Goal: Task Accomplishment & Management: Manage account settings

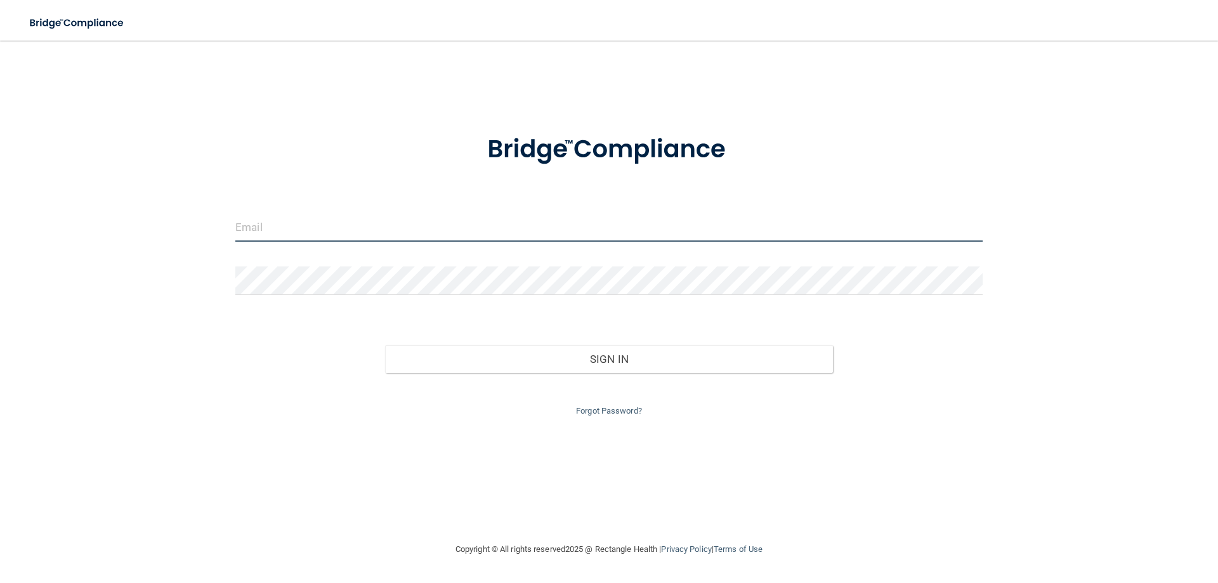
click at [277, 219] on input "email" at bounding box center [608, 227] width 747 height 29
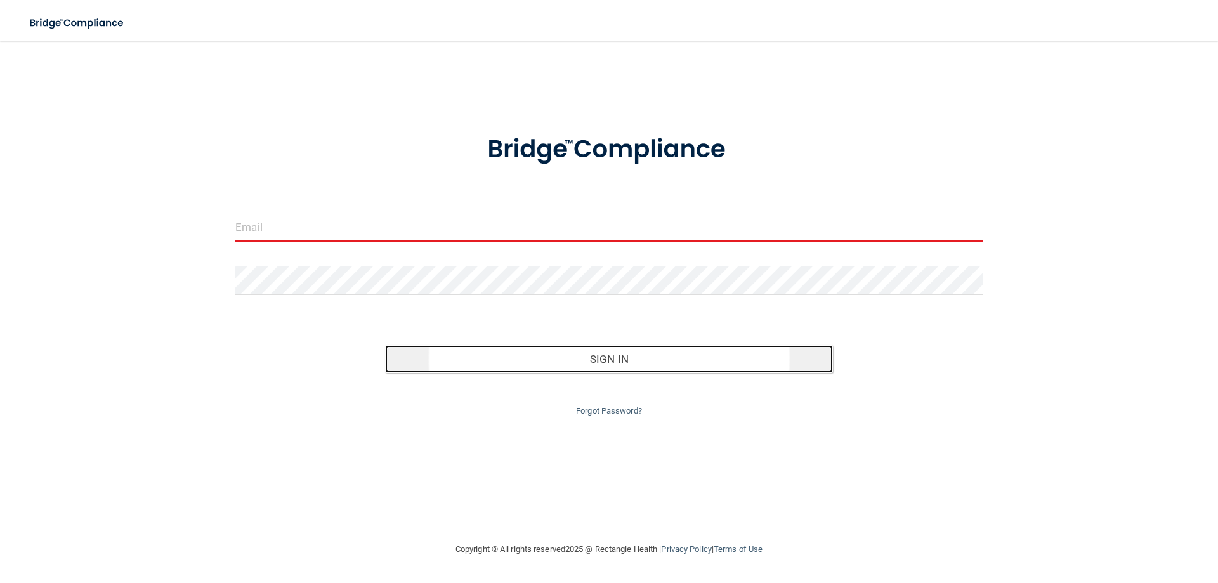
click at [571, 353] on button "Sign In" at bounding box center [609, 359] width 449 height 28
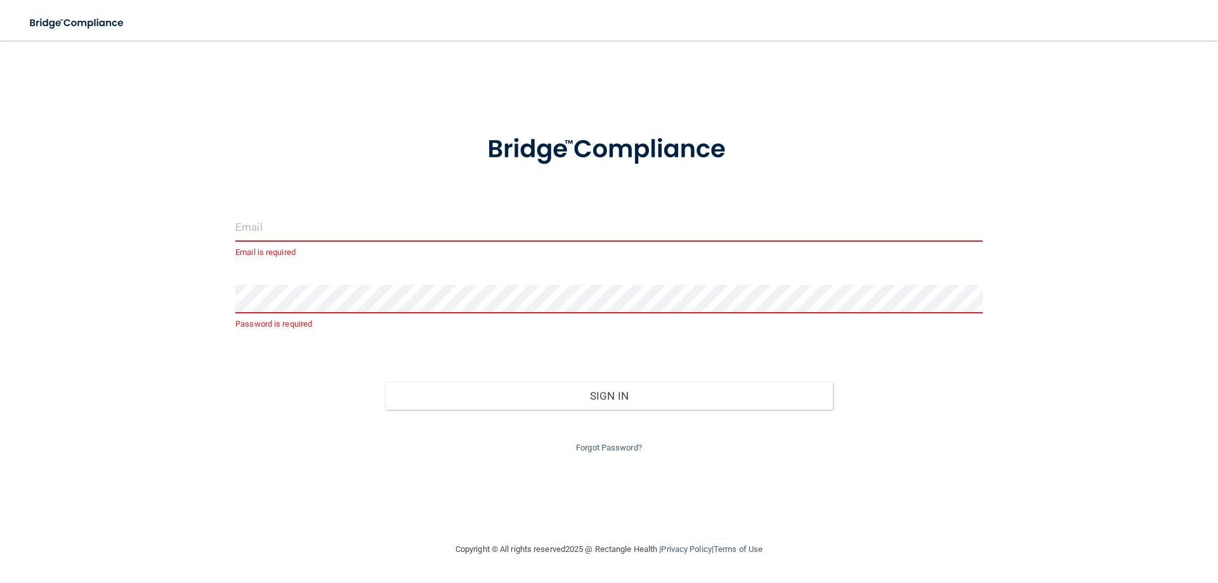
click at [263, 223] on input "email" at bounding box center [608, 227] width 747 height 29
click at [262, 215] on input "email" at bounding box center [608, 227] width 747 height 29
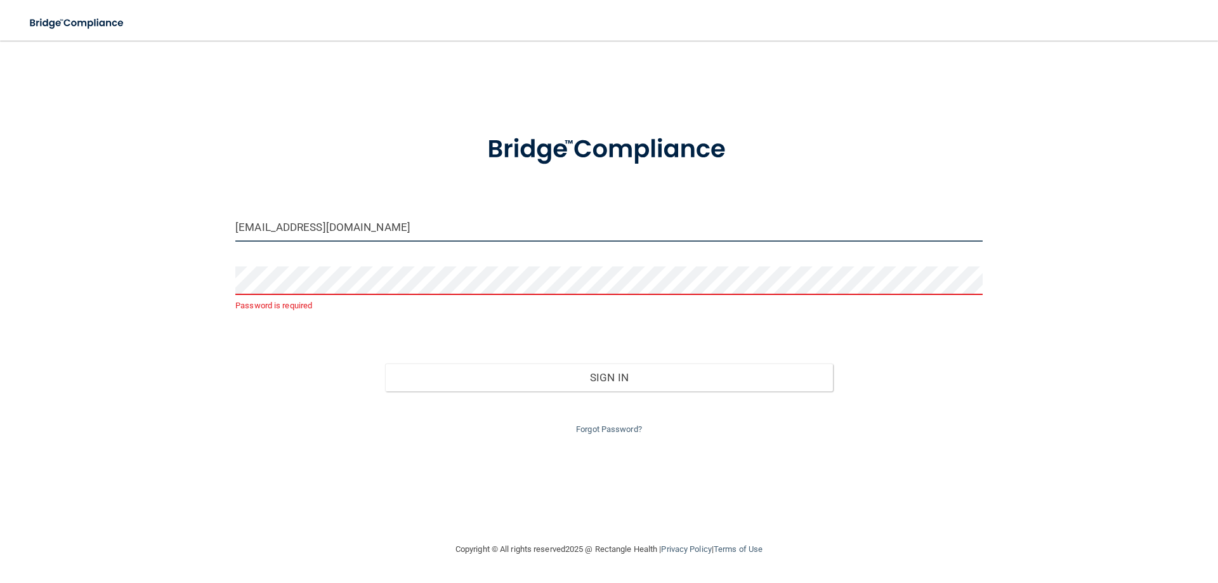
type input "[EMAIL_ADDRESS][DOMAIN_NAME]"
click at [617, 424] on link "Forgot Password?" at bounding box center [609, 429] width 66 height 10
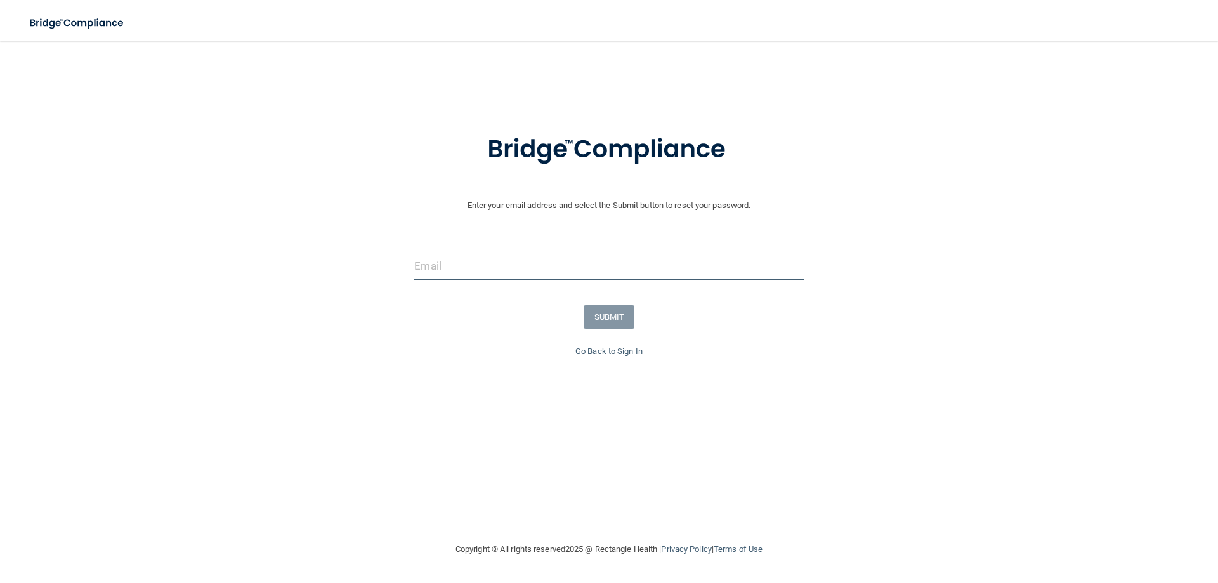
click at [450, 266] on input "email" at bounding box center [608, 266] width 389 height 29
type input "[EMAIL_ADDRESS][DOMAIN_NAME]"
click at [612, 312] on button "SUBMIT" at bounding box center [609, 316] width 51 height 23
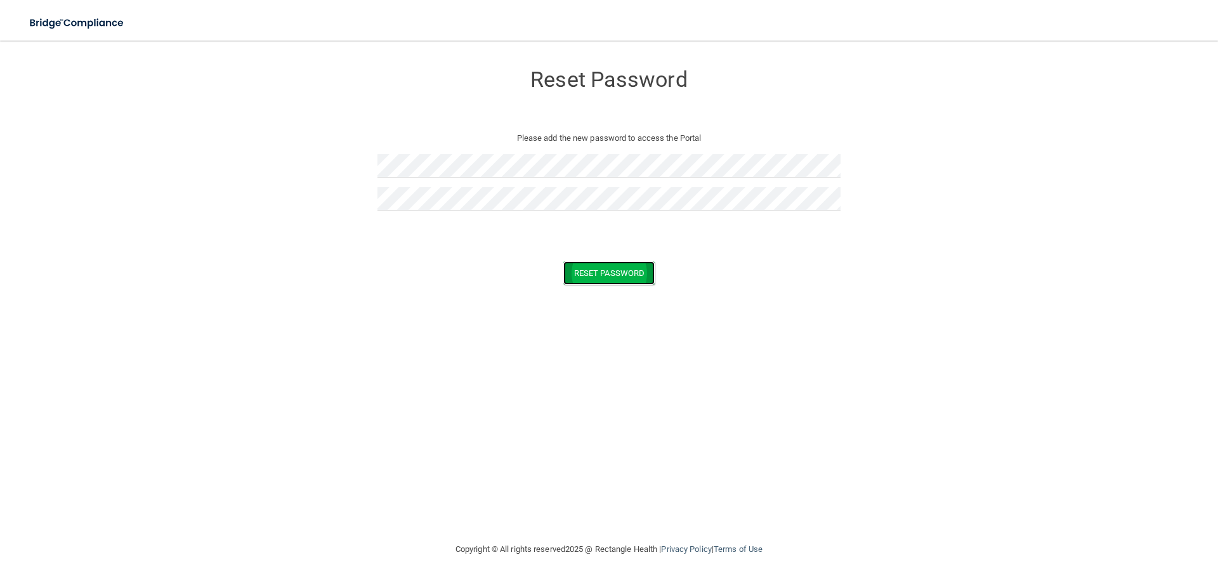
click at [621, 277] on button "Reset Password" at bounding box center [608, 272] width 91 height 23
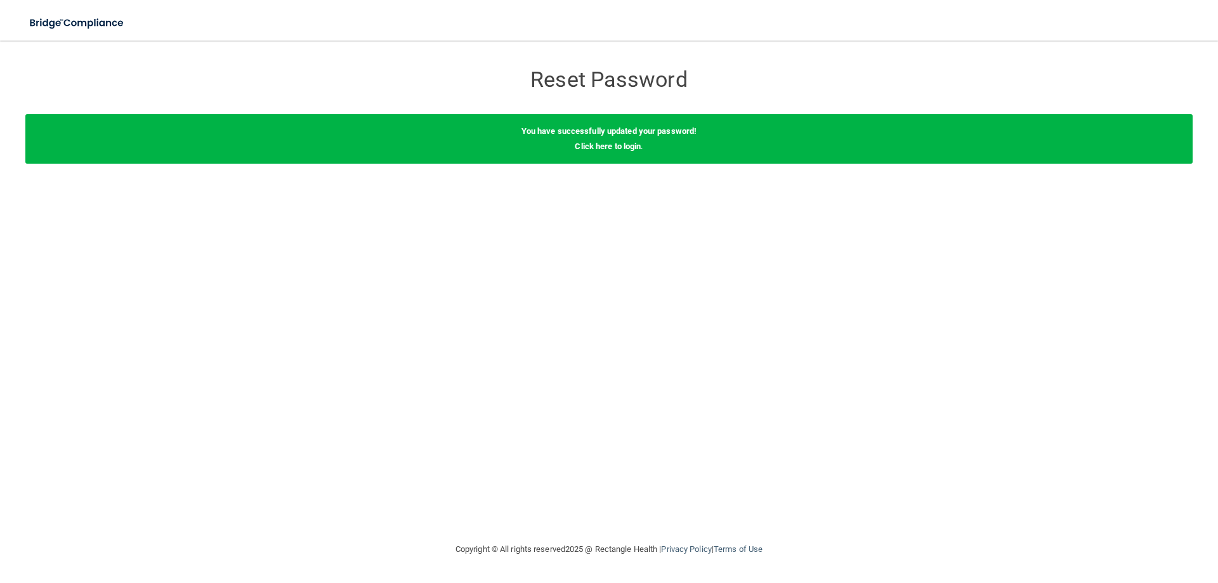
click at [589, 139] on div "You have successfully updated your password! Click here to login ." at bounding box center [609, 138] width 1168 height 49
click at [97, 15] on img at bounding box center [77, 23] width 117 height 26
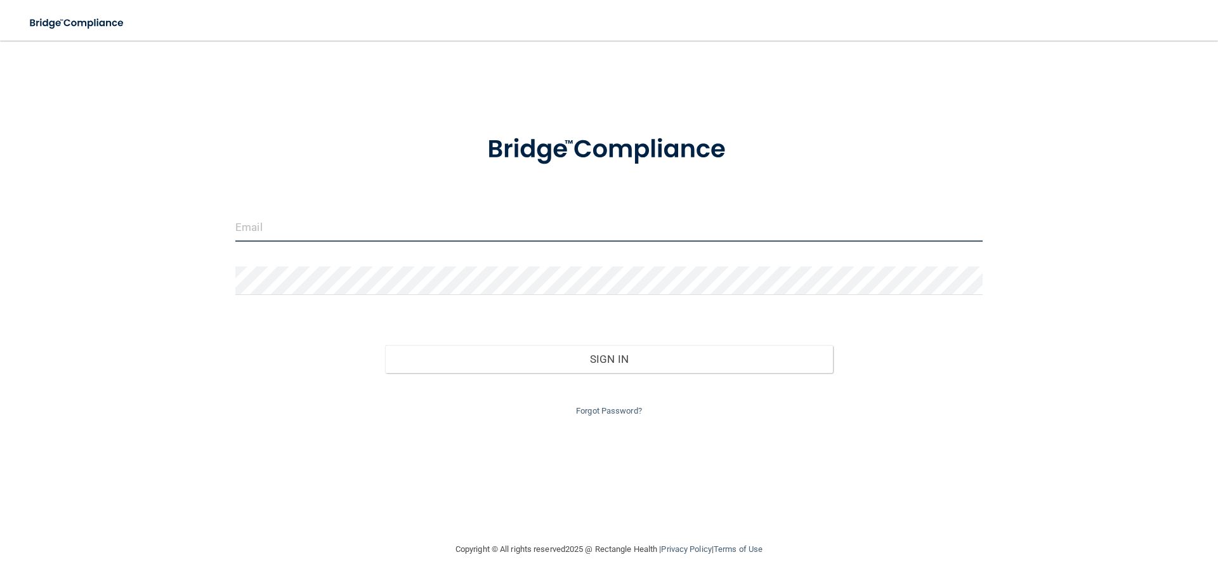
type input "[EMAIL_ADDRESS][DOMAIN_NAME]"
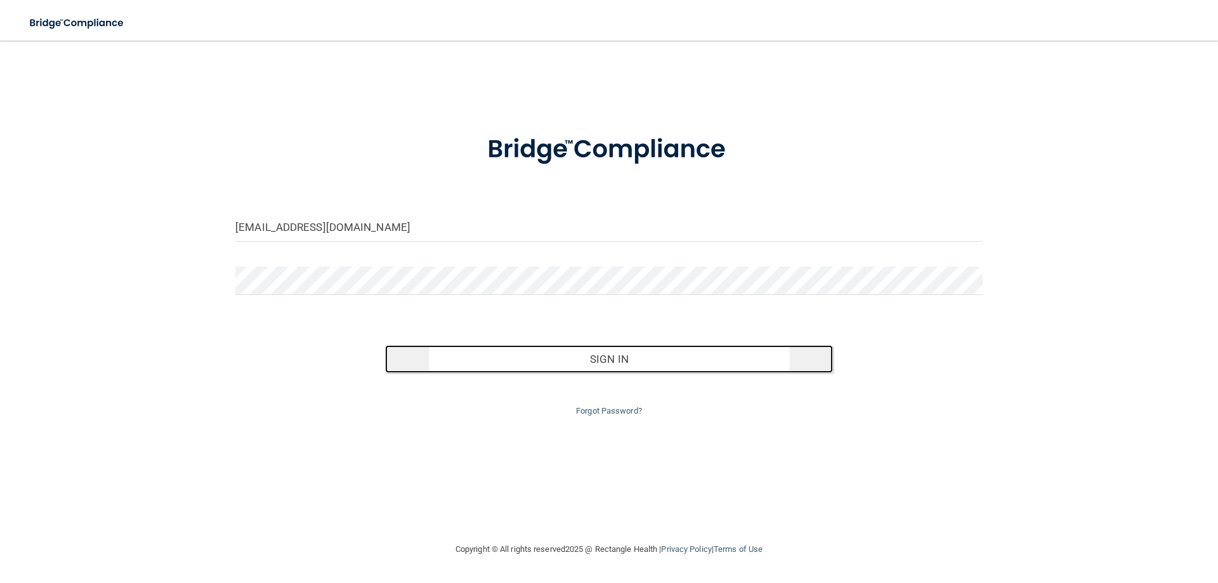
click at [565, 360] on button "Sign In" at bounding box center [609, 359] width 449 height 28
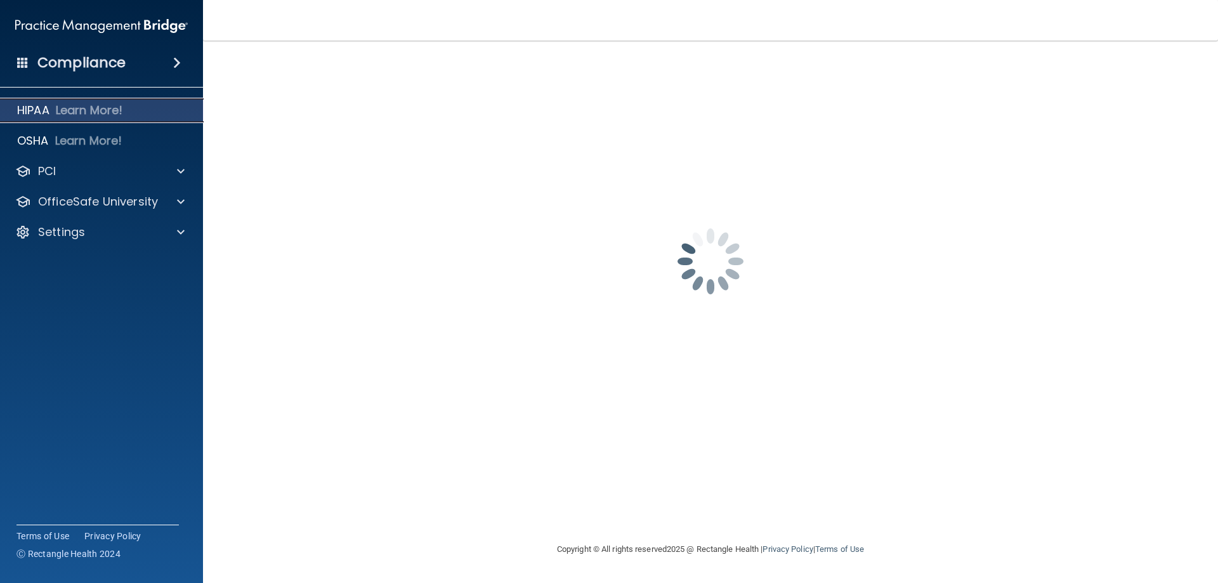
click at [115, 105] on p "Learn More!" at bounding box center [89, 110] width 67 height 15
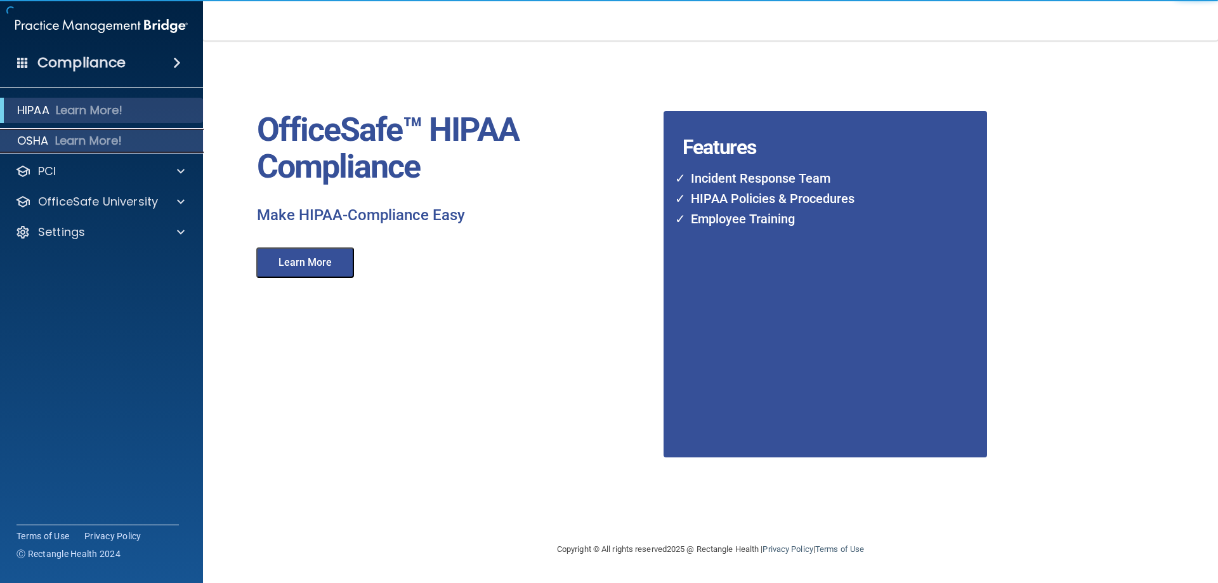
click at [114, 143] on p "Learn More!" at bounding box center [88, 140] width 67 height 15
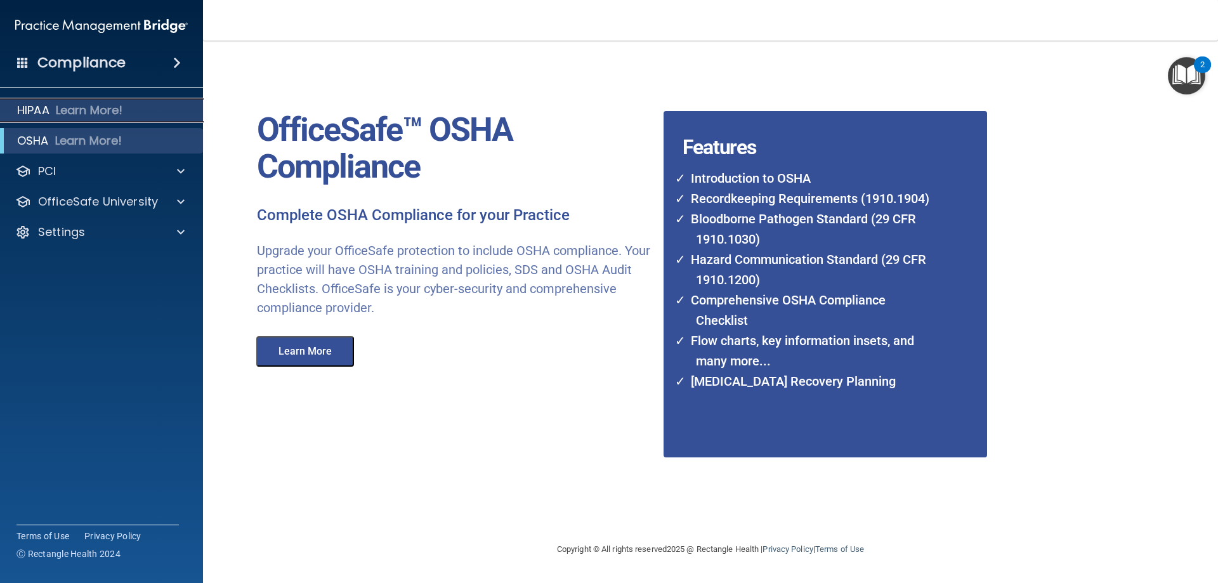
click at [87, 113] on p "Learn More!" at bounding box center [89, 110] width 67 height 15
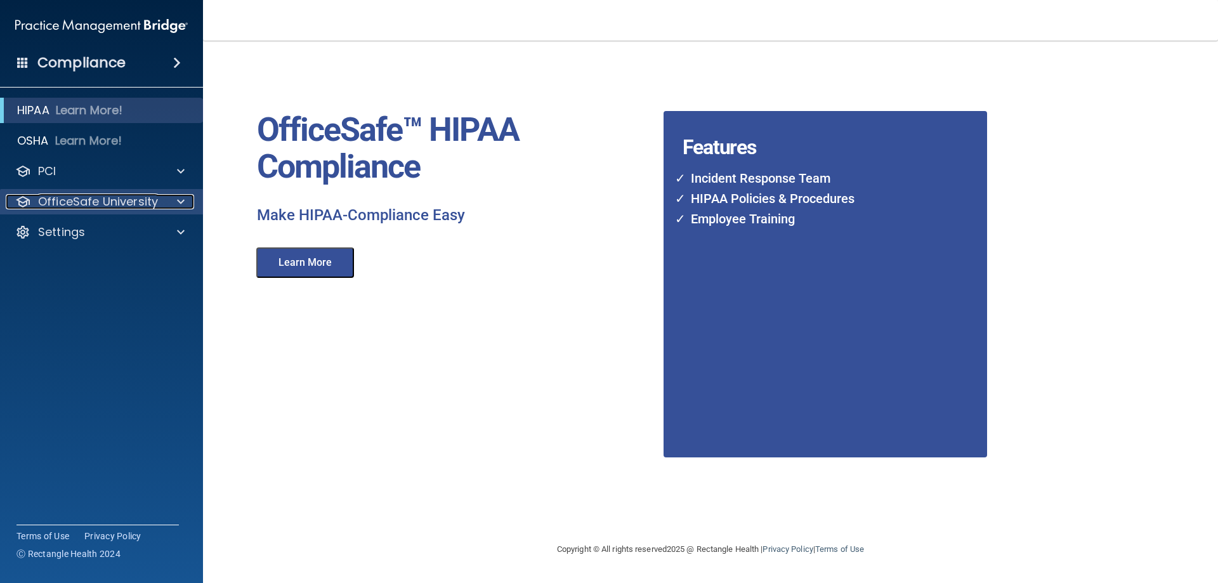
click at [81, 202] on p "OfficeSafe University" at bounding box center [98, 201] width 120 height 15
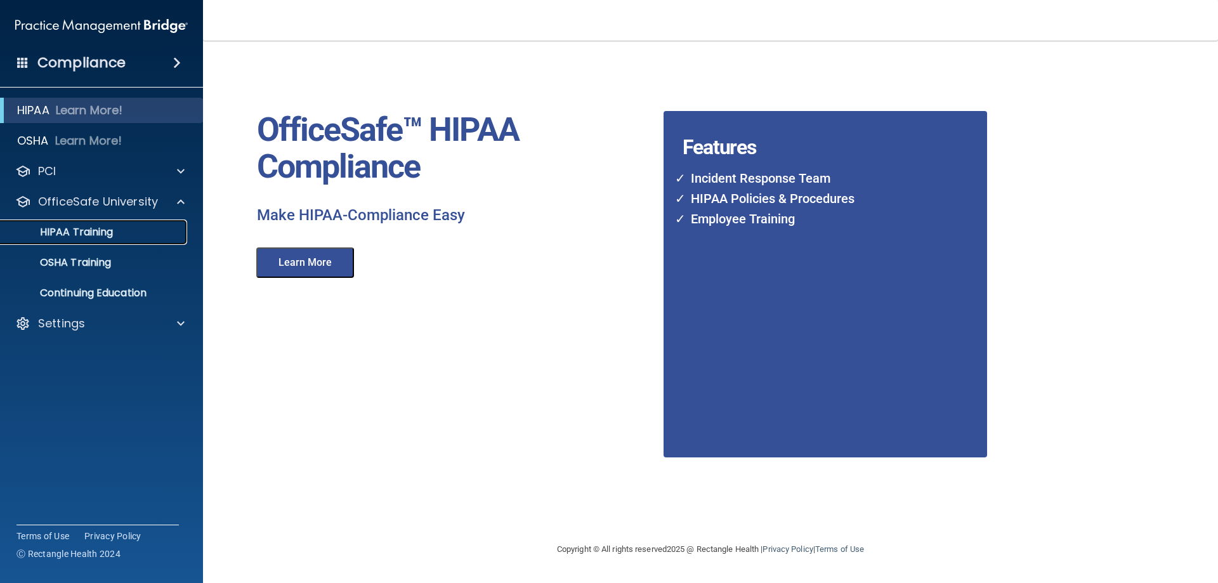
click at [81, 230] on p "HIPAA Training" at bounding box center [60, 232] width 105 height 13
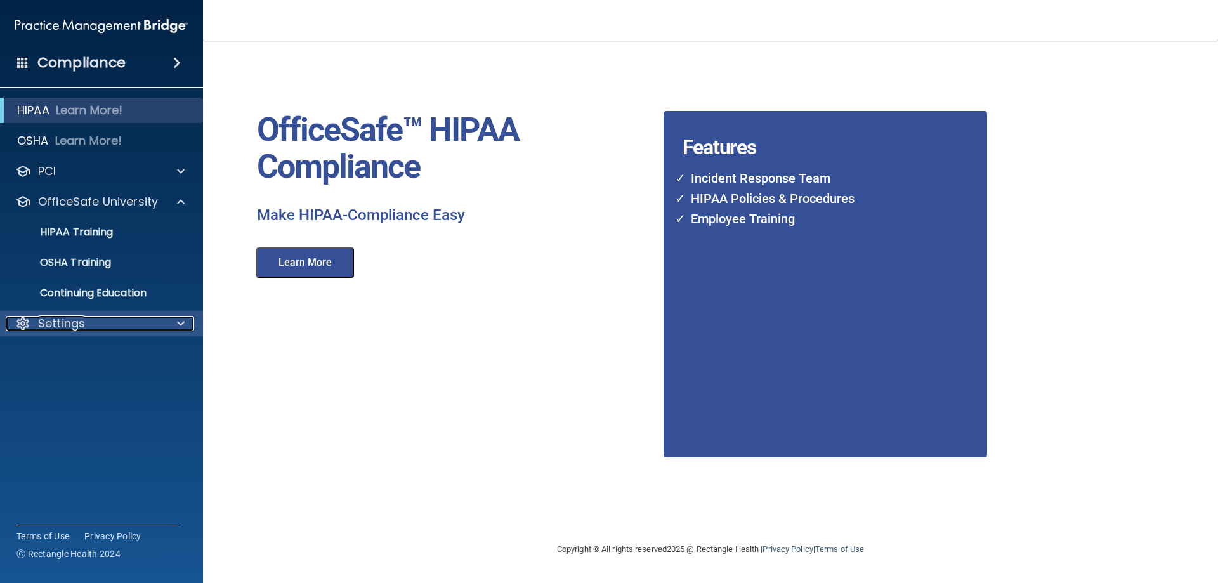
click at [167, 324] on div at bounding box center [179, 323] width 32 height 15
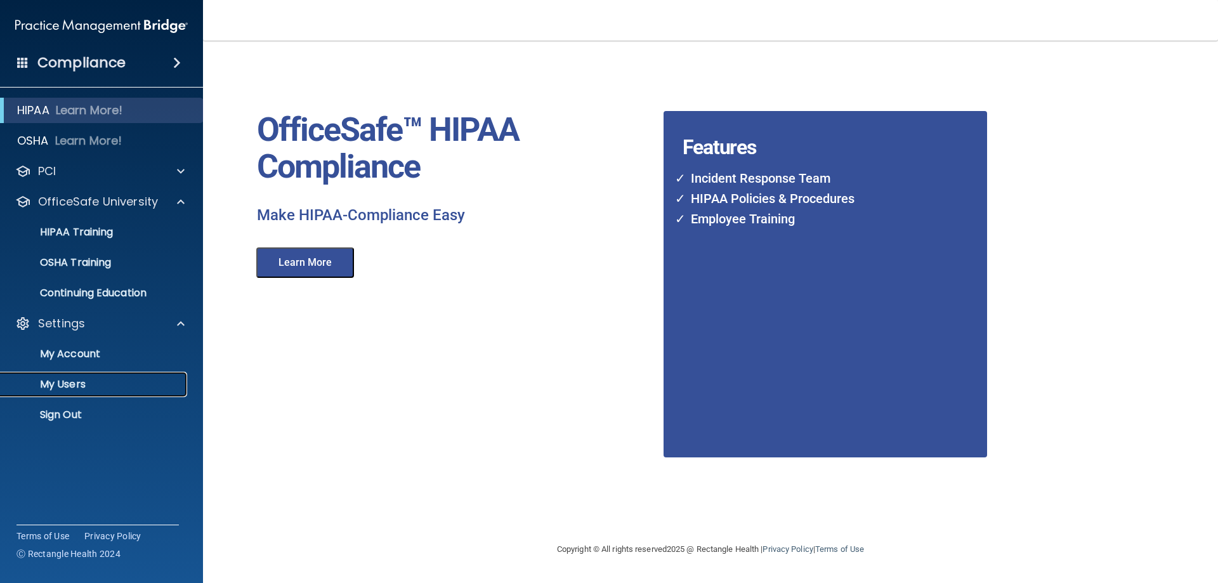
click at [68, 382] on p "My Users" at bounding box center [94, 384] width 173 height 13
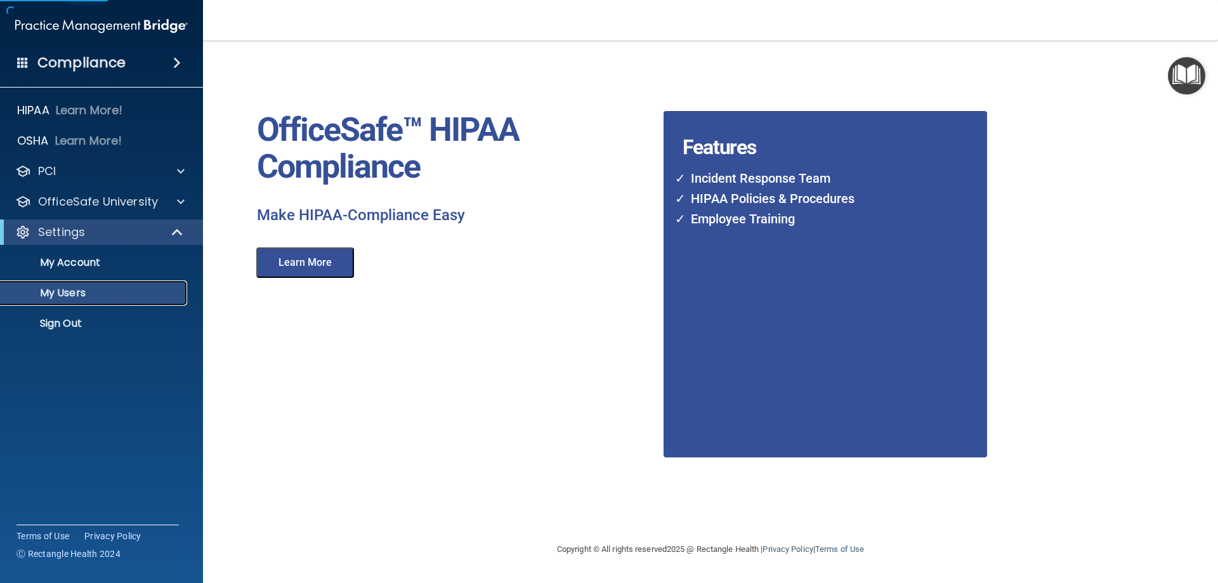
select select "20"
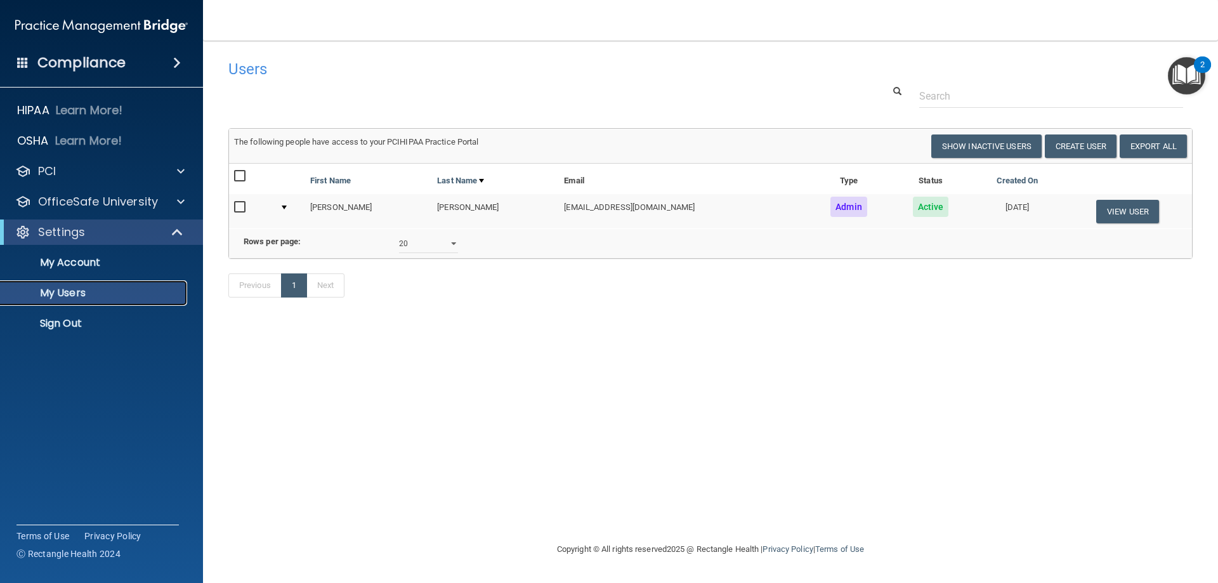
click at [99, 293] on p "My Users" at bounding box center [94, 293] width 173 height 13
click at [85, 295] on p "My Users" at bounding box center [94, 293] width 173 height 13
click at [1069, 145] on button "Create User" at bounding box center [1081, 146] width 72 height 23
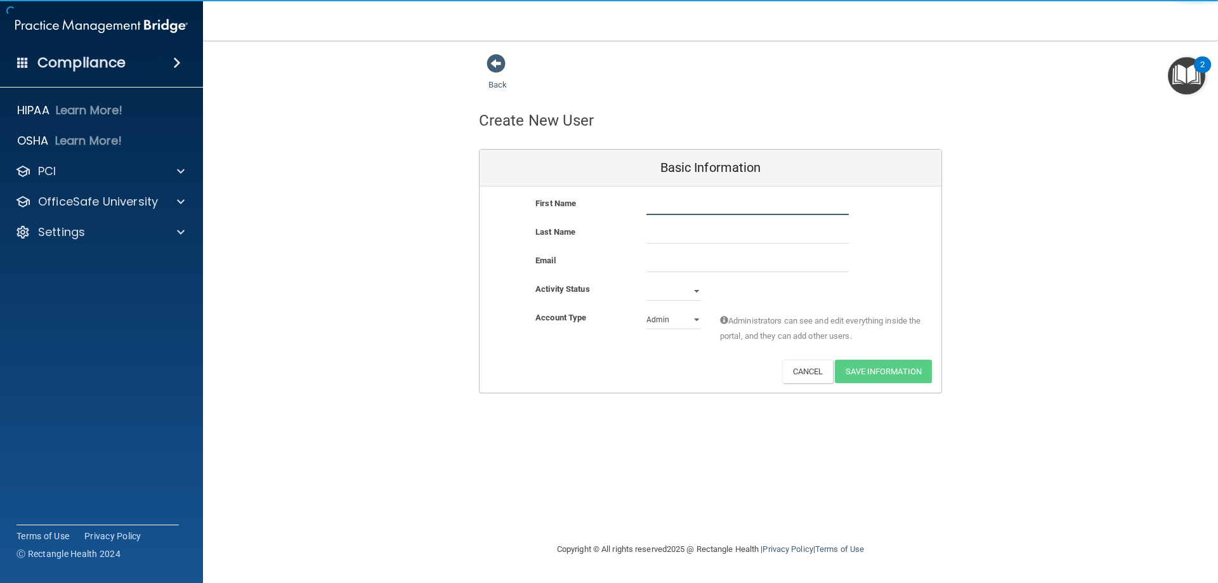
click at [657, 213] on input "text" at bounding box center [748, 205] width 202 height 19
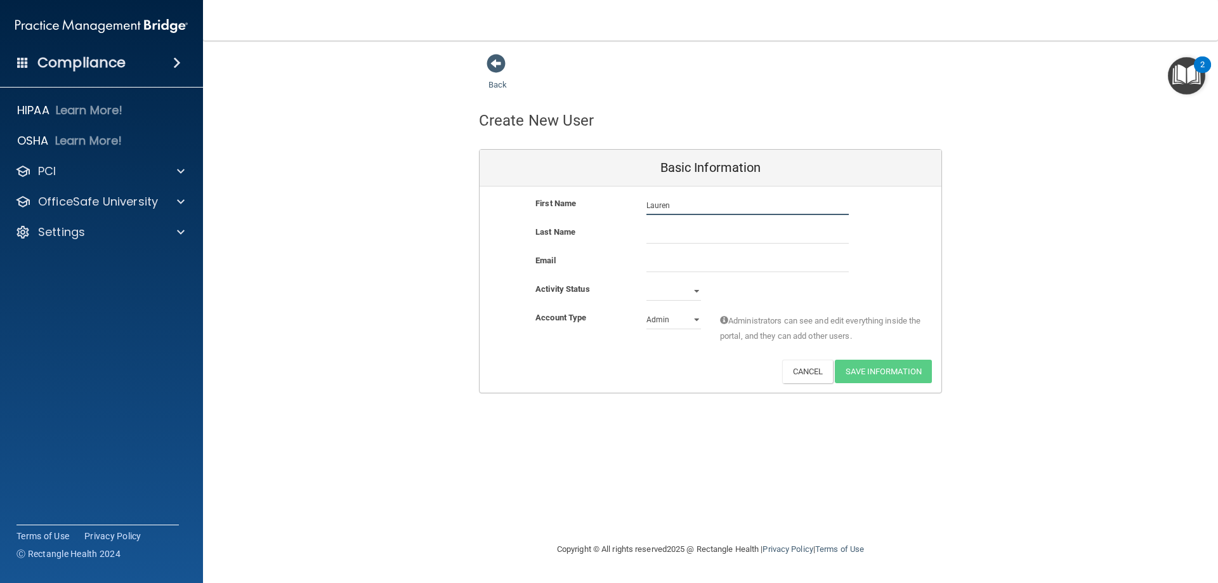
type input "Lauren"
type input "sedler"
click at [688, 289] on select "Active Inactive" at bounding box center [674, 291] width 55 height 19
click at [647, 282] on select "Active Inactive" at bounding box center [674, 291] width 55 height 19
click at [670, 293] on select "Active Inactive" at bounding box center [674, 291] width 55 height 19
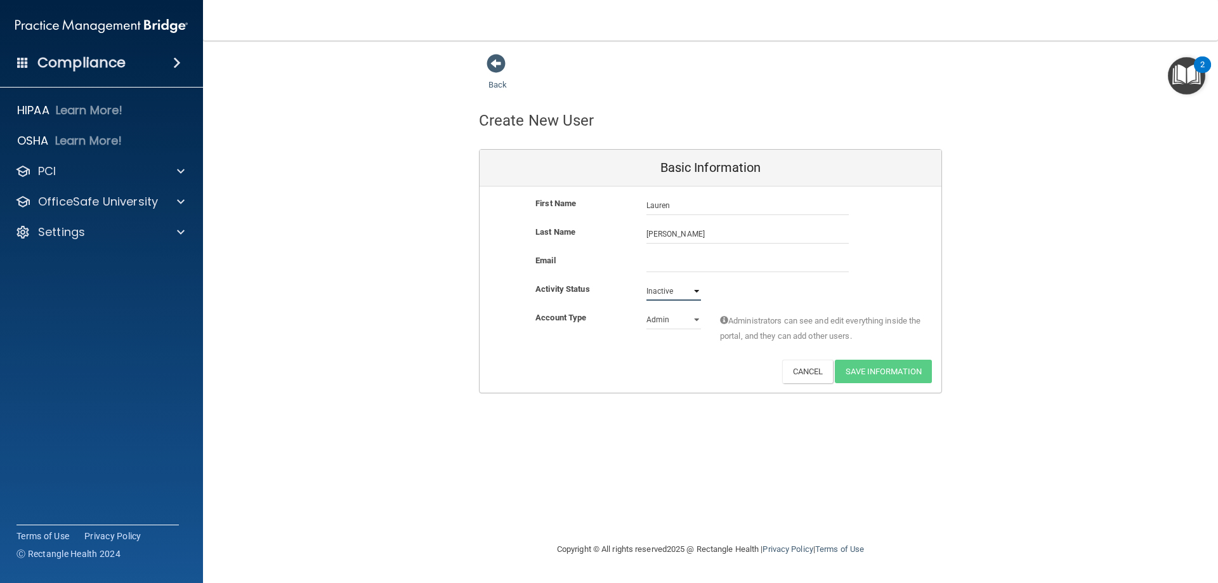
select select "active"
click at [647, 282] on select "Active Inactive" at bounding box center [674, 291] width 55 height 19
click at [684, 322] on select "Admin Member" at bounding box center [674, 319] width 55 height 19
select select "practice_member"
click at [647, 310] on select "Admin Member" at bounding box center [674, 319] width 55 height 19
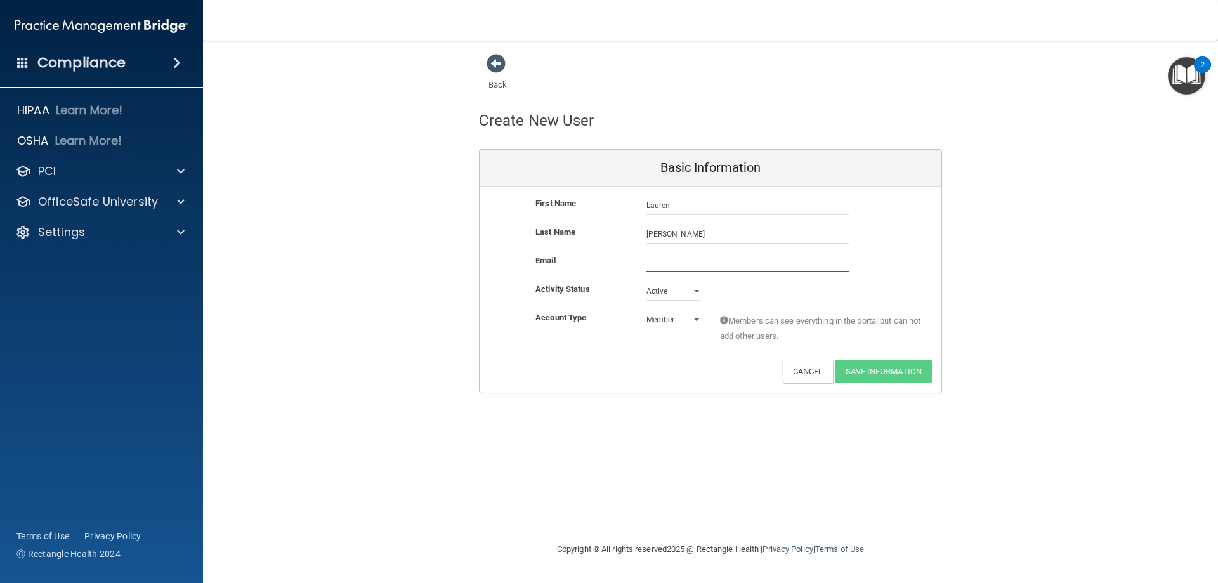
click at [670, 262] on input "email" at bounding box center [748, 262] width 202 height 19
click at [673, 263] on input "email" at bounding box center [748, 262] width 202 height 19
click at [683, 266] on input "email" at bounding box center [748, 262] width 202 height 19
type input "laurenrdh08@hotmail.com"
click at [893, 376] on button "Save Information" at bounding box center [883, 371] width 97 height 23
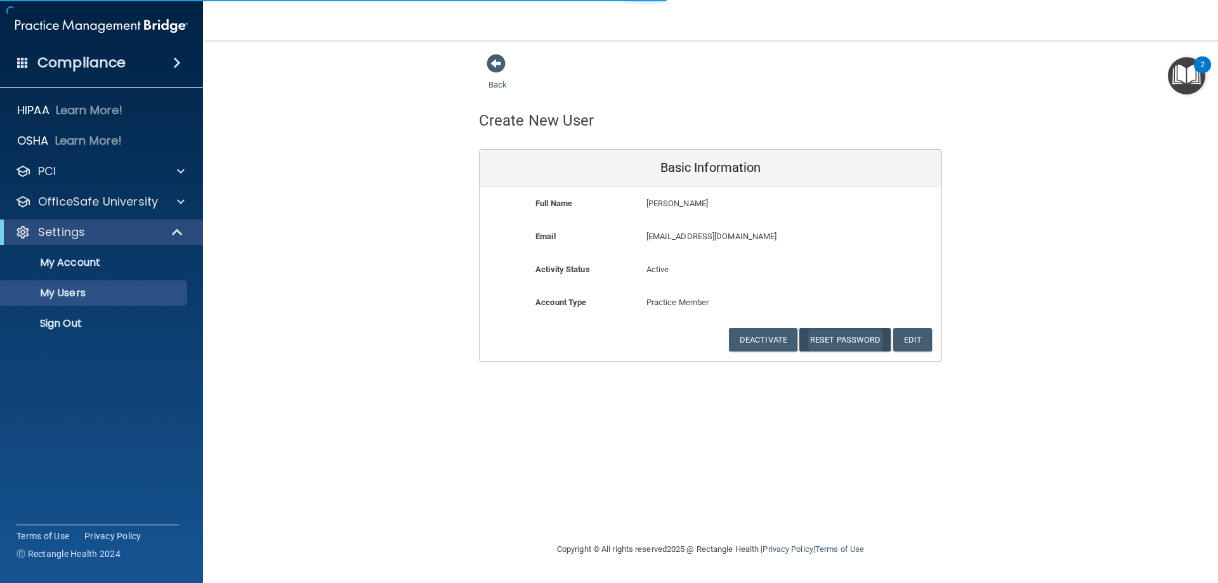
select select "20"
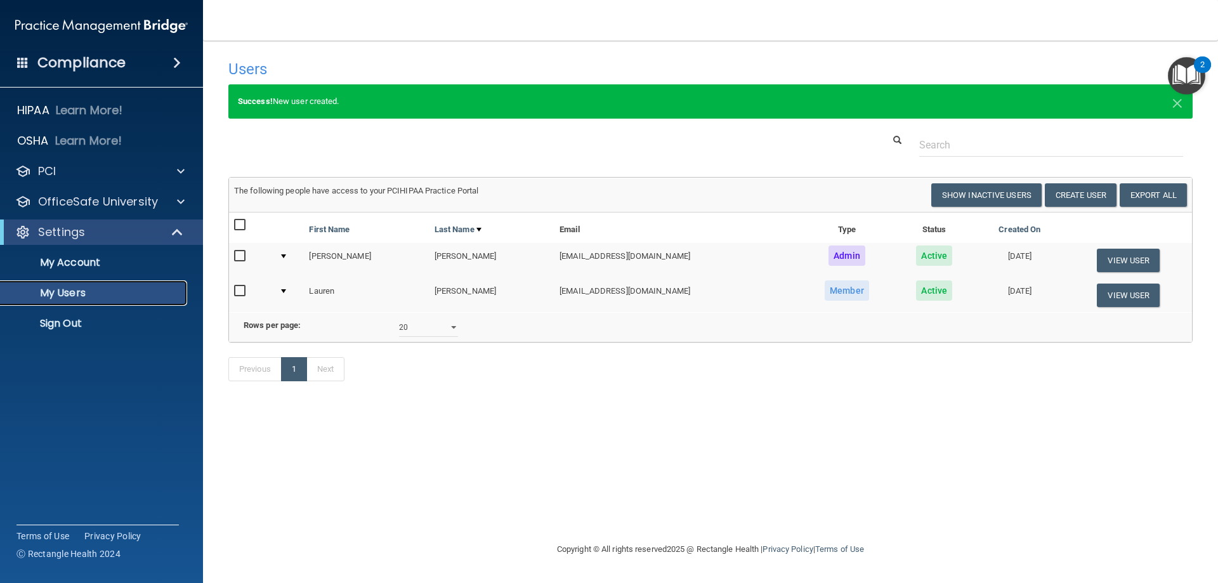
click at [89, 293] on p "My Users" at bounding box center [94, 293] width 173 height 13
select select "20"
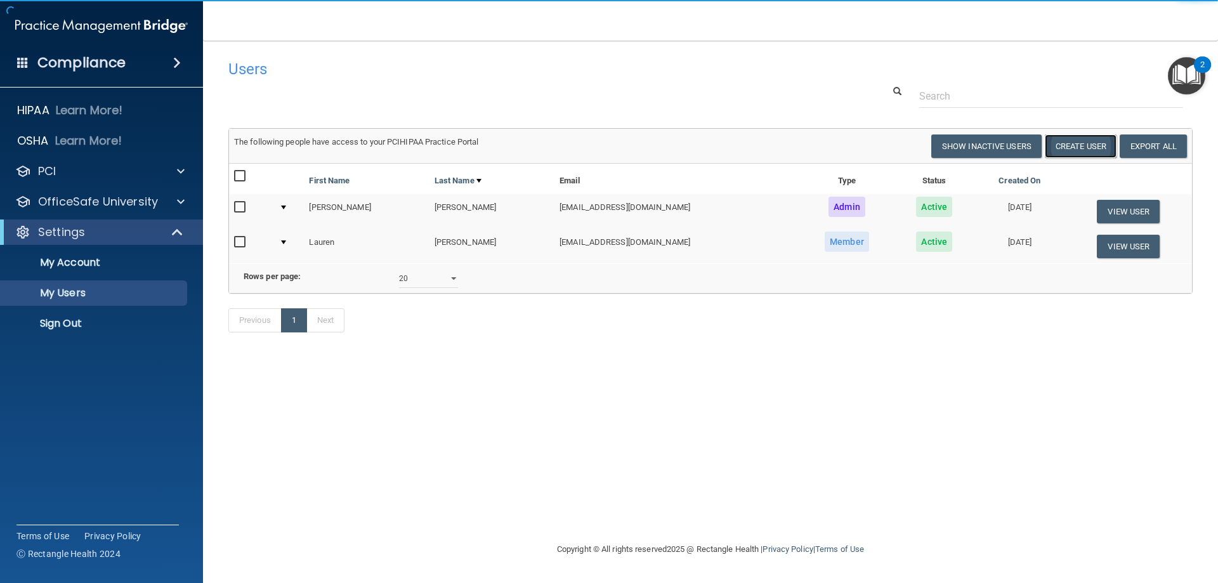
click at [1089, 149] on button "Create User" at bounding box center [1081, 146] width 72 height 23
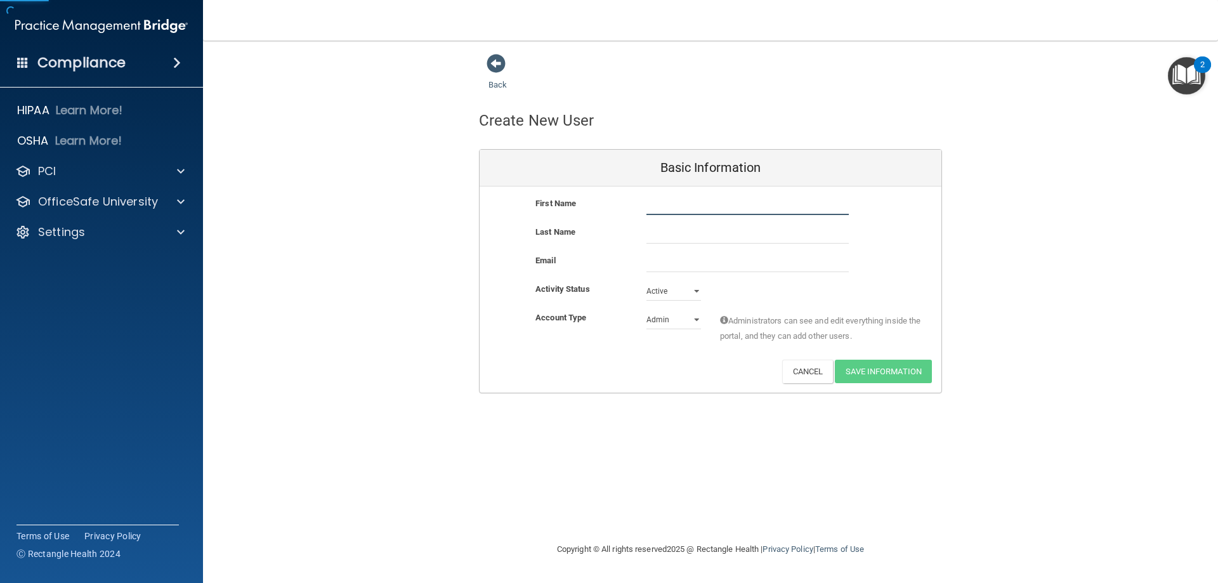
click at [667, 204] on input "text" at bounding box center [748, 205] width 202 height 19
type input "Sheila"
type input "Sparr"
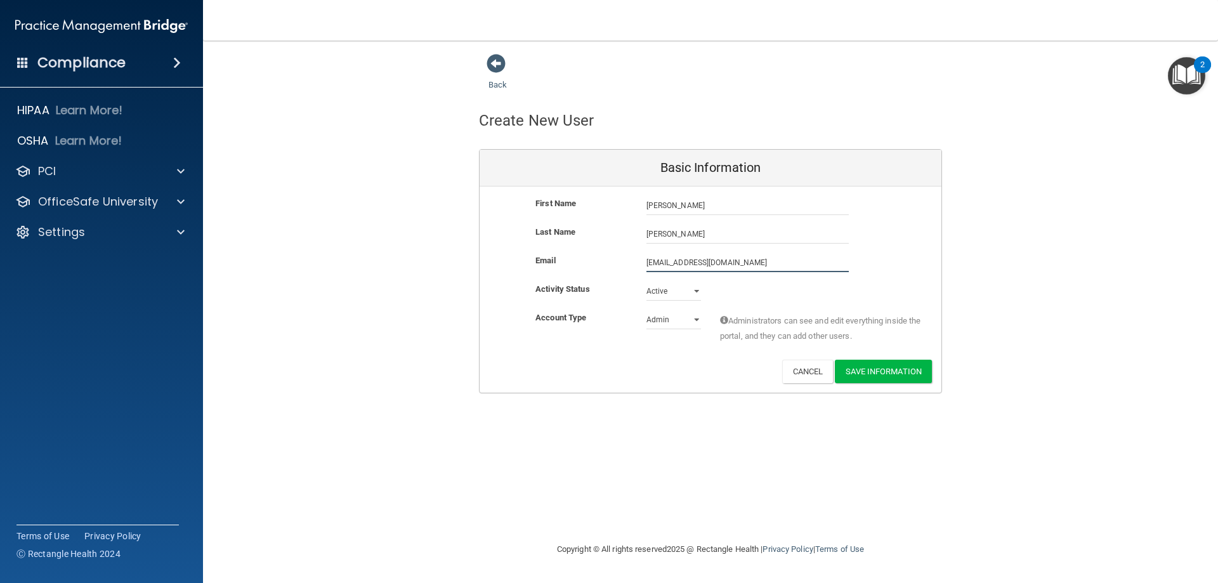
type input "Sheilasparr@gmail.com"
click at [683, 318] on select "Admin Member" at bounding box center [674, 322] width 55 height 19
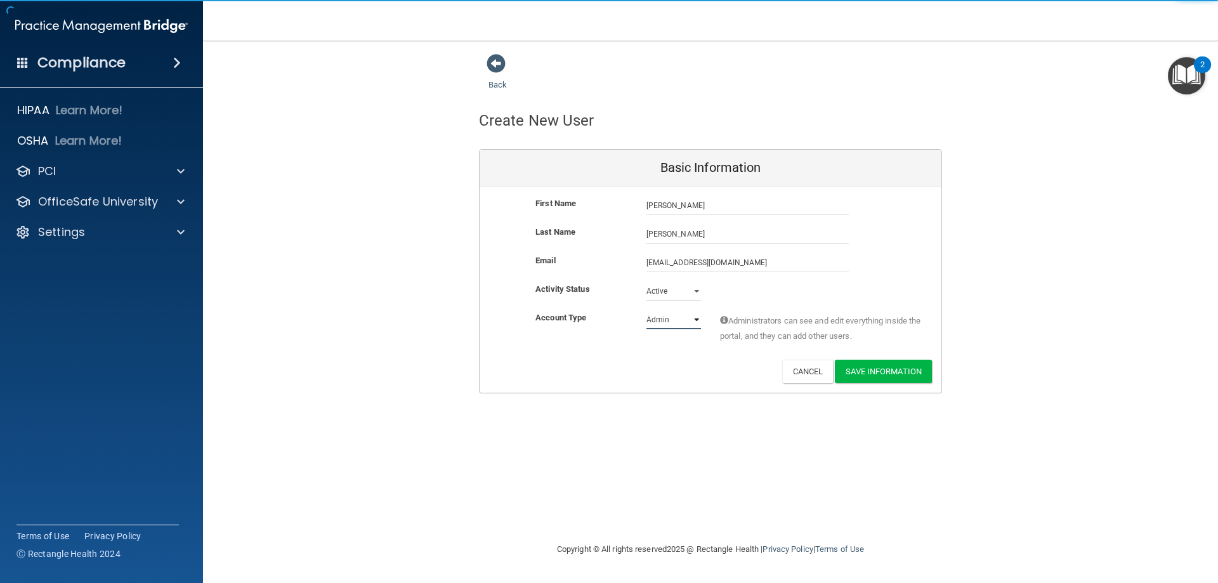
select select "practice_member"
click at [647, 310] on select "Admin Member" at bounding box center [674, 319] width 55 height 19
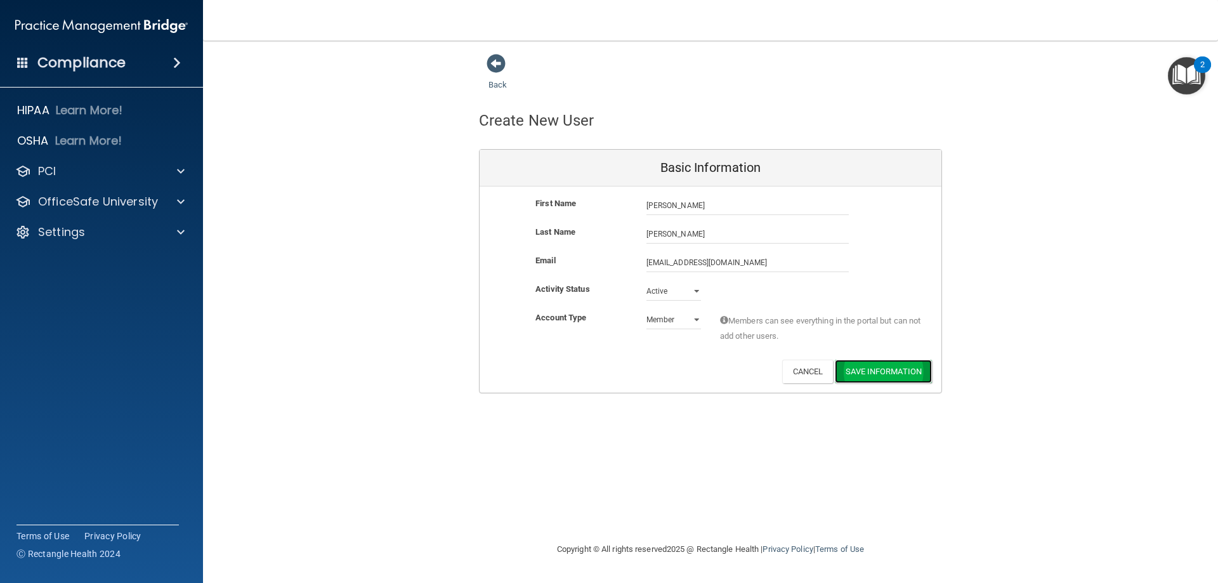
click at [894, 369] on button "Save Information" at bounding box center [883, 371] width 97 height 23
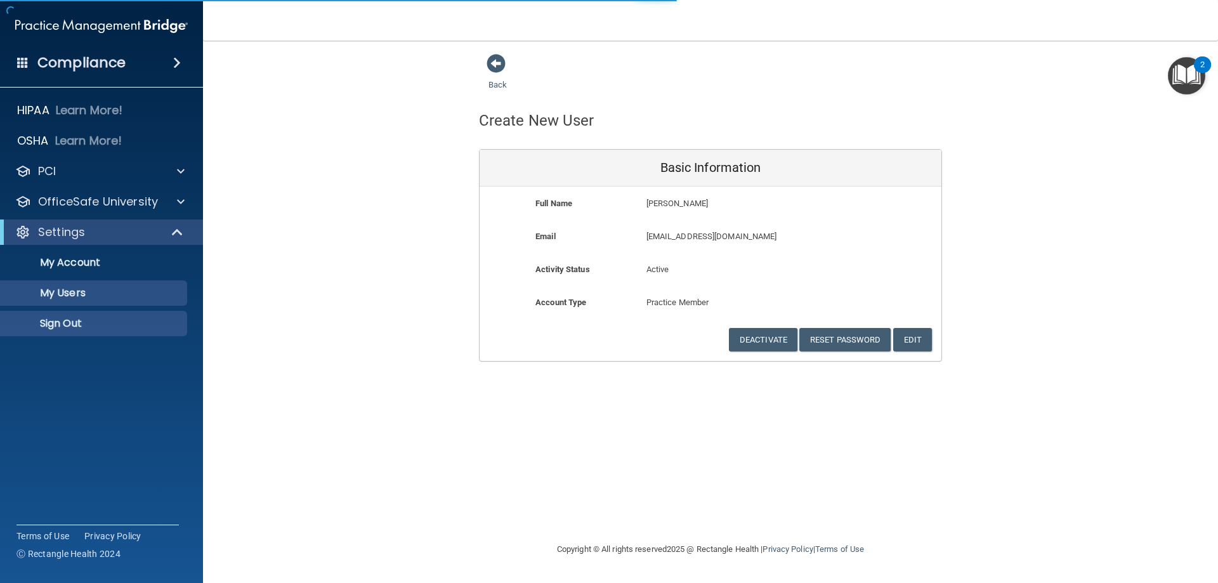
select select "20"
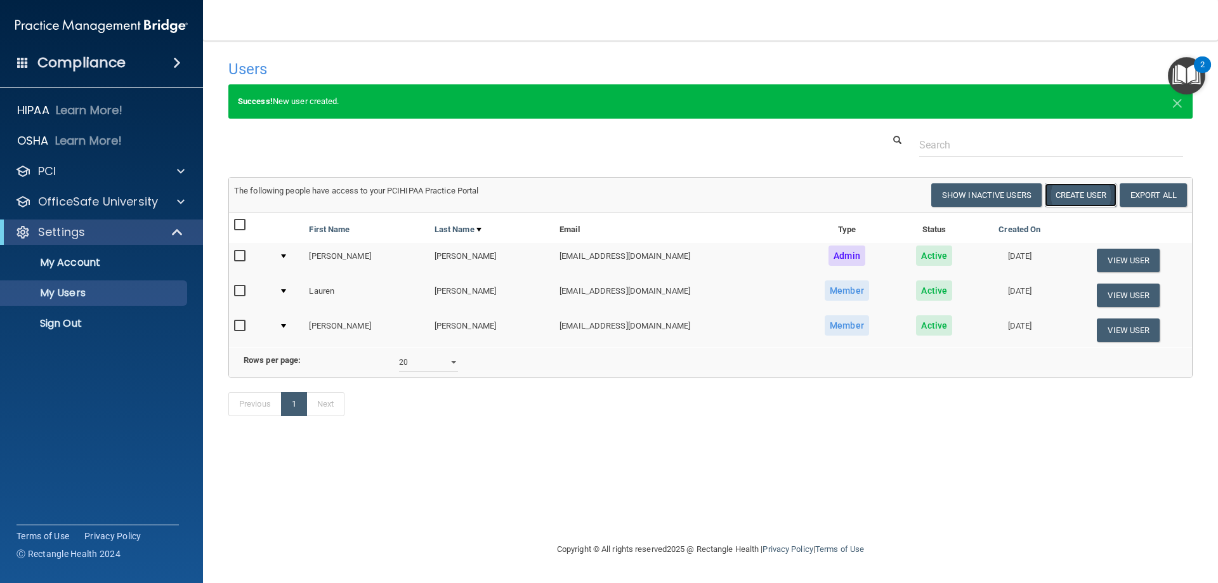
click at [1094, 197] on button "Create User" at bounding box center [1081, 194] width 72 height 23
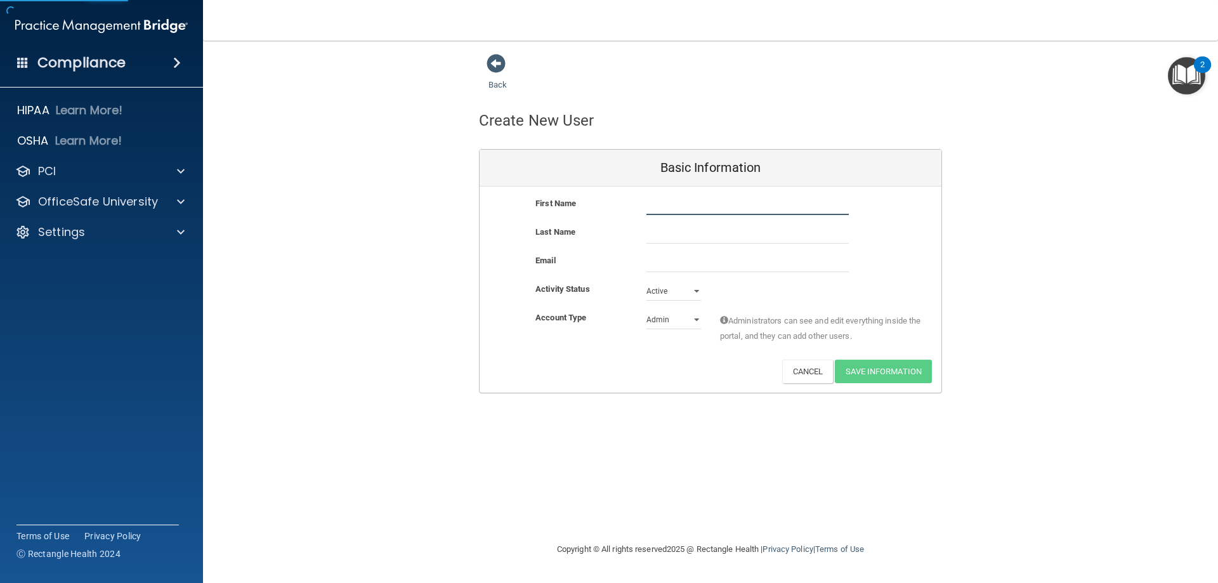
click at [652, 201] on input "text" at bounding box center [748, 205] width 202 height 19
type input "melani"
type input "Mamela"
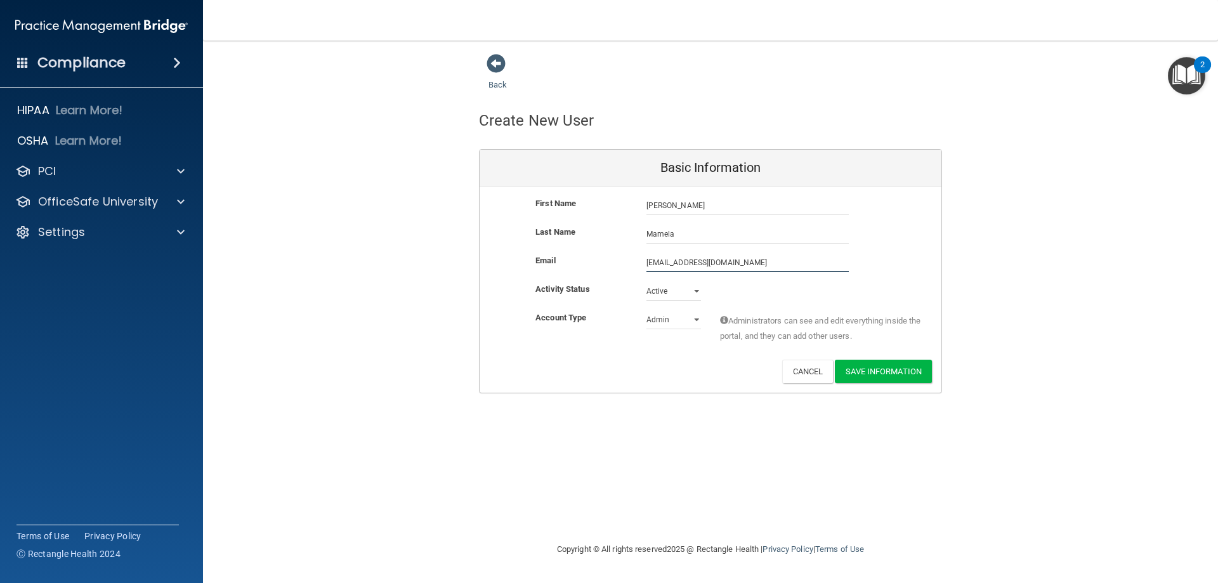
type input "Melanim99@gmail.com"
click at [694, 320] on select "Admin Member" at bounding box center [674, 322] width 55 height 19
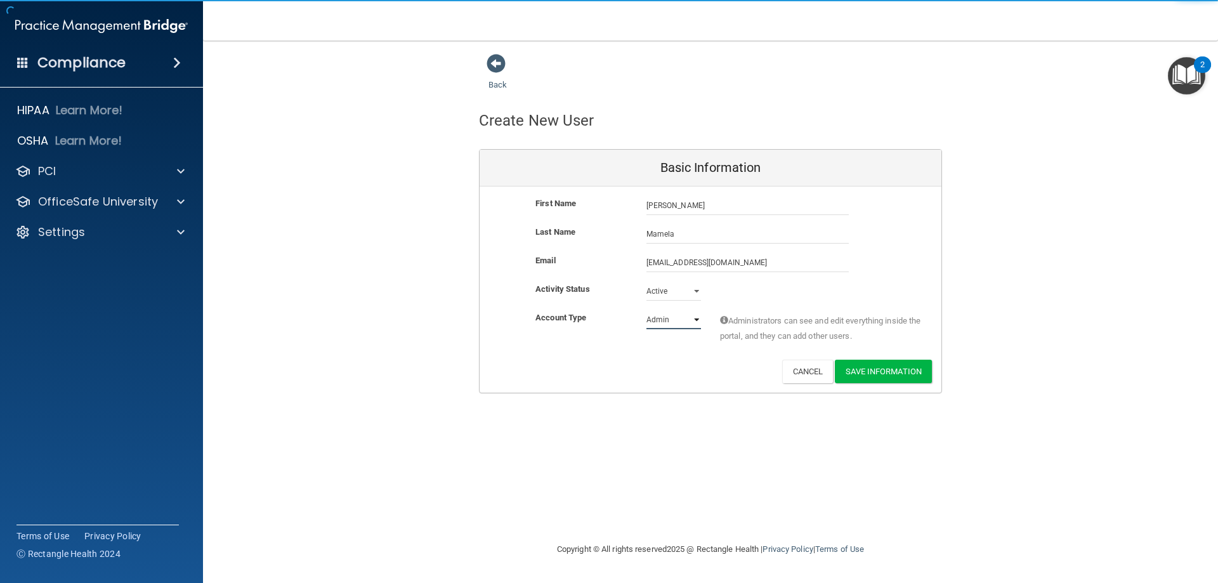
select select "practice_member"
click at [647, 310] on select "Admin Member" at bounding box center [674, 319] width 55 height 19
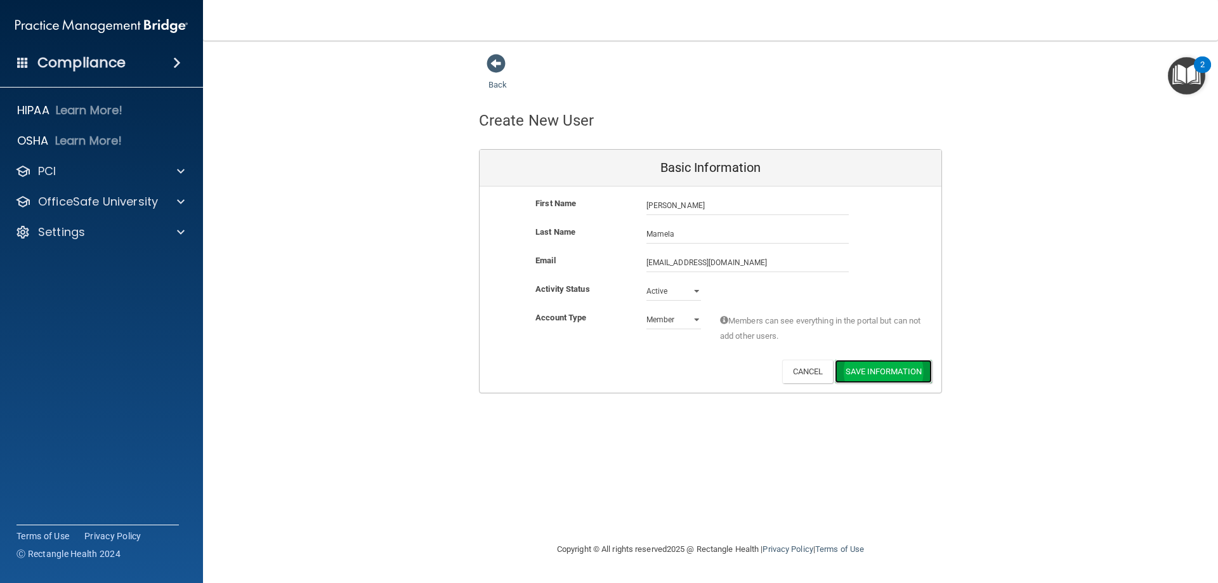
click at [897, 375] on button "Save Information" at bounding box center [883, 371] width 97 height 23
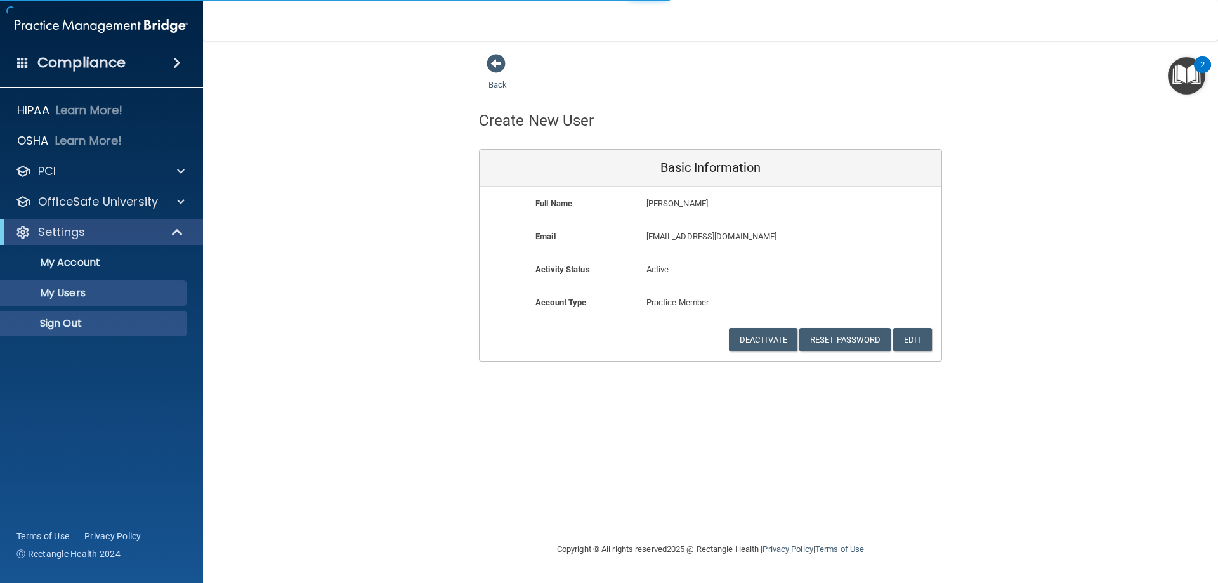
select select "20"
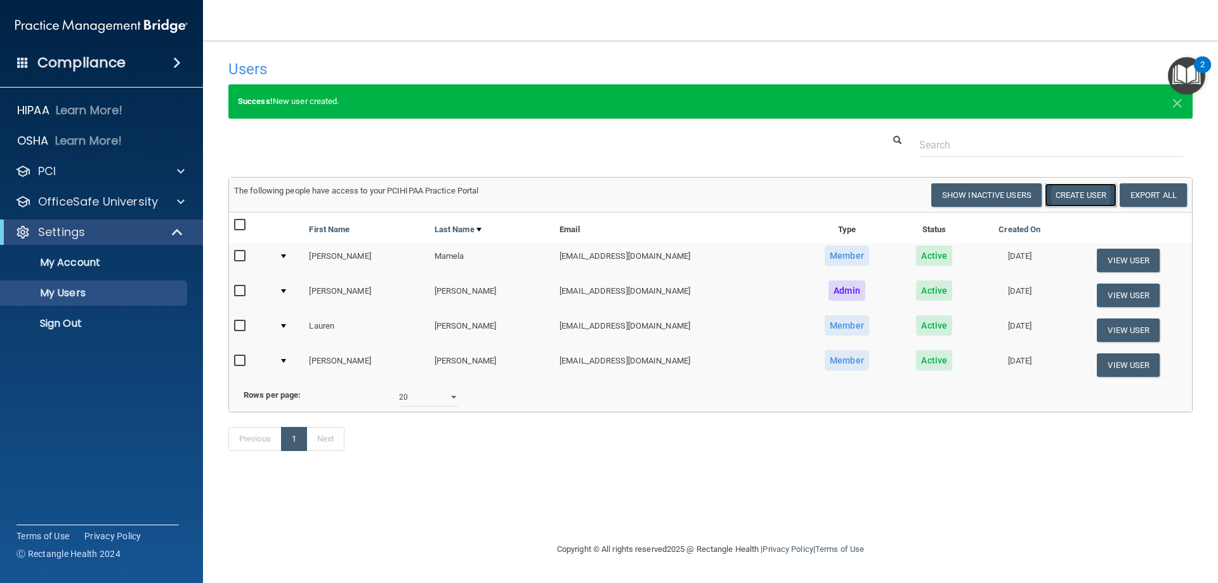
click at [1079, 197] on button "Create User" at bounding box center [1081, 194] width 72 height 23
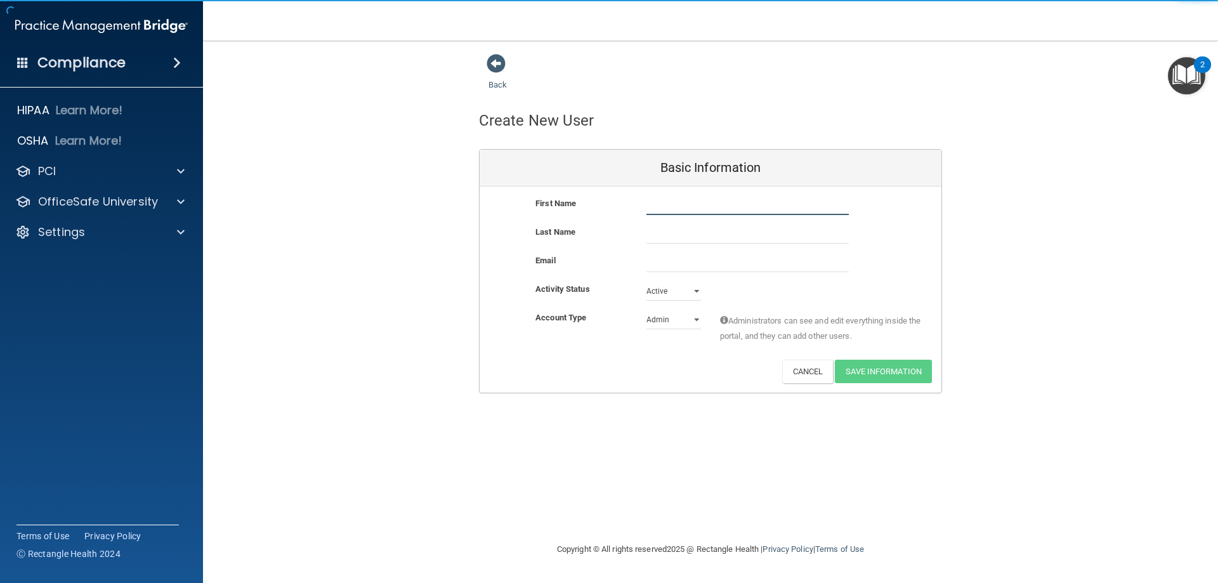
click at [708, 211] on input "text" at bounding box center [748, 205] width 202 height 19
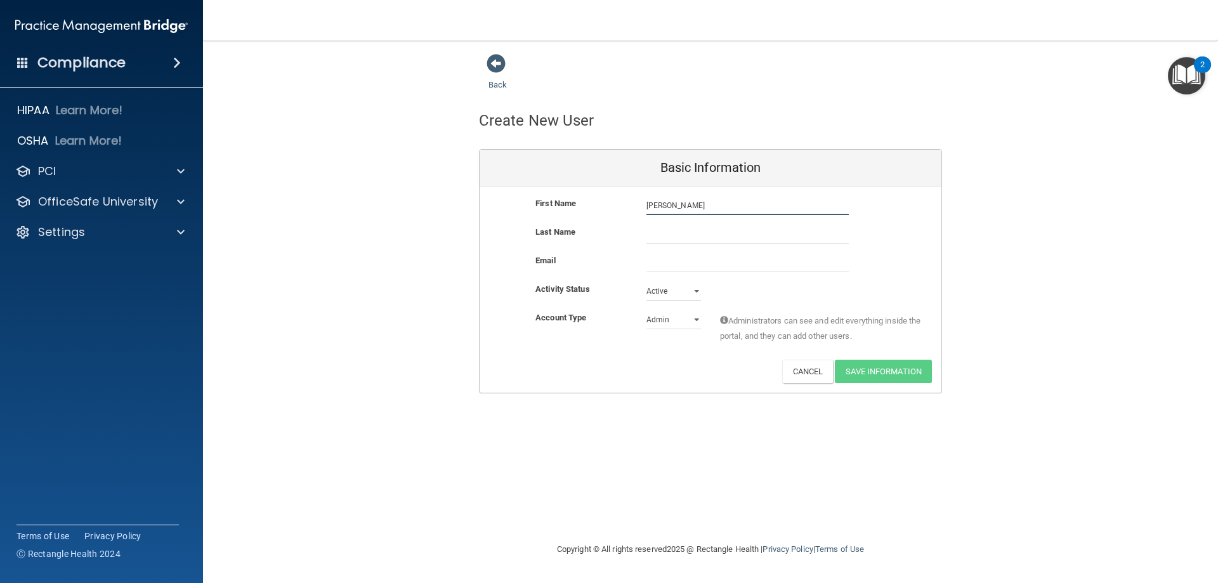
type input "Melanie"
type input "Baker"
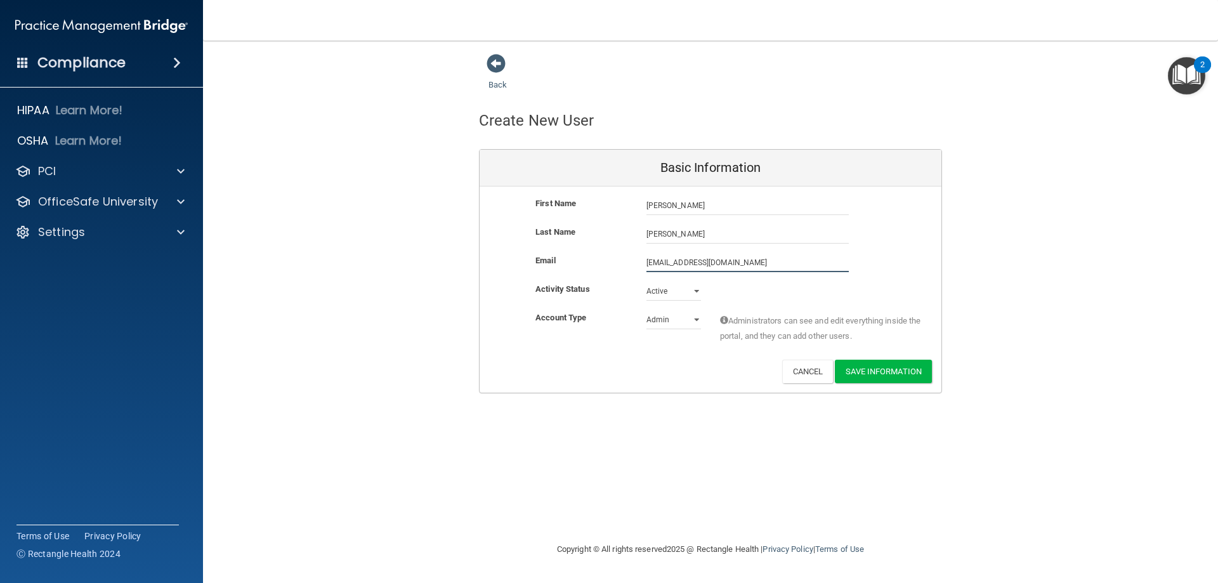
type input "himelliex@hotmail.com"
click at [688, 313] on select "Admin Member" at bounding box center [674, 319] width 55 height 19
select select "practice_member"
click at [647, 310] on select "Admin Member" at bounding box center [674, 319] width 55 height 19
click at [875, 373] on button "Save Information" at bounding box center [883, 371] width 97 height 23
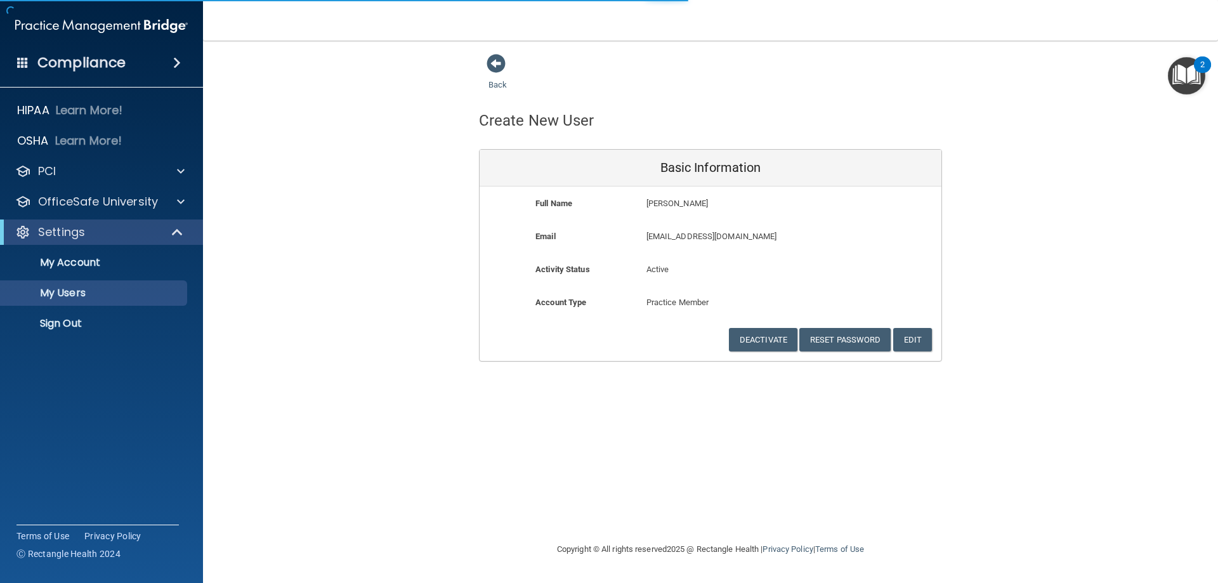
select select "20"
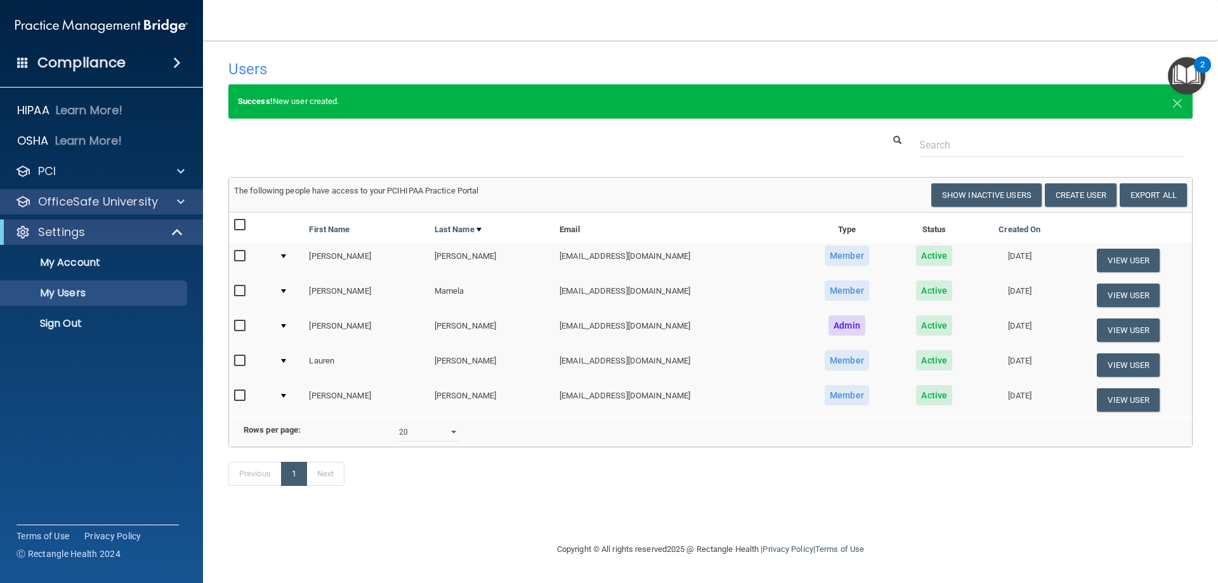
click at [109, 209] on div "OfficeSafe University" at bounding box center [102, 201] width 204 height 25
click at [177, 199] on span at bounding box center [181, 201] width 8 height 15
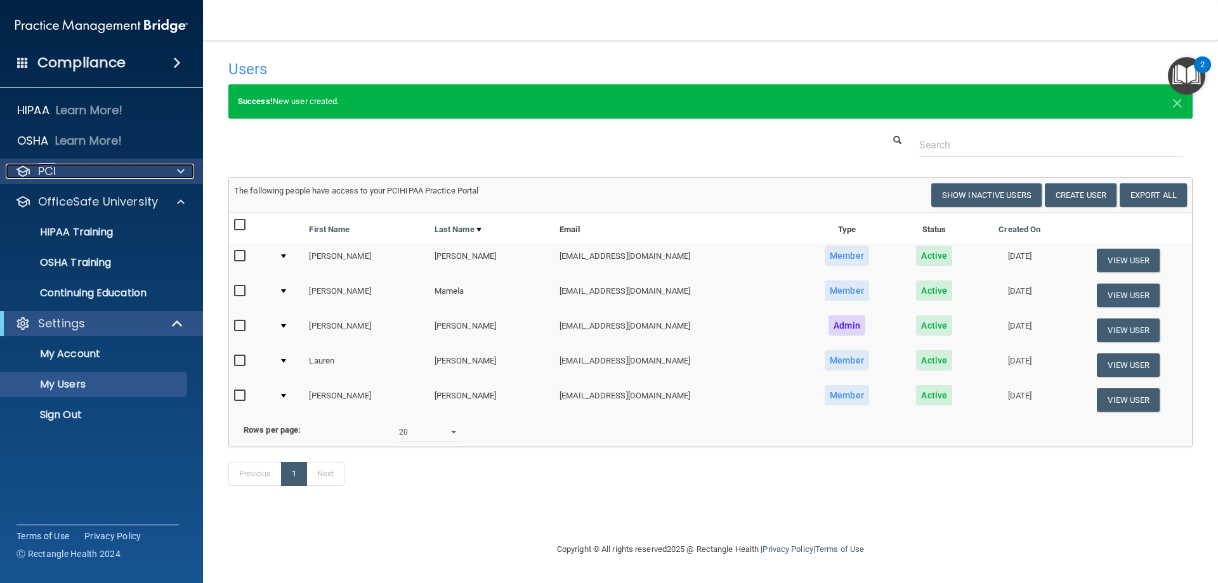
click at [86, 168] on div "PCI" at bounding box center [84, 171] width 157 height 15
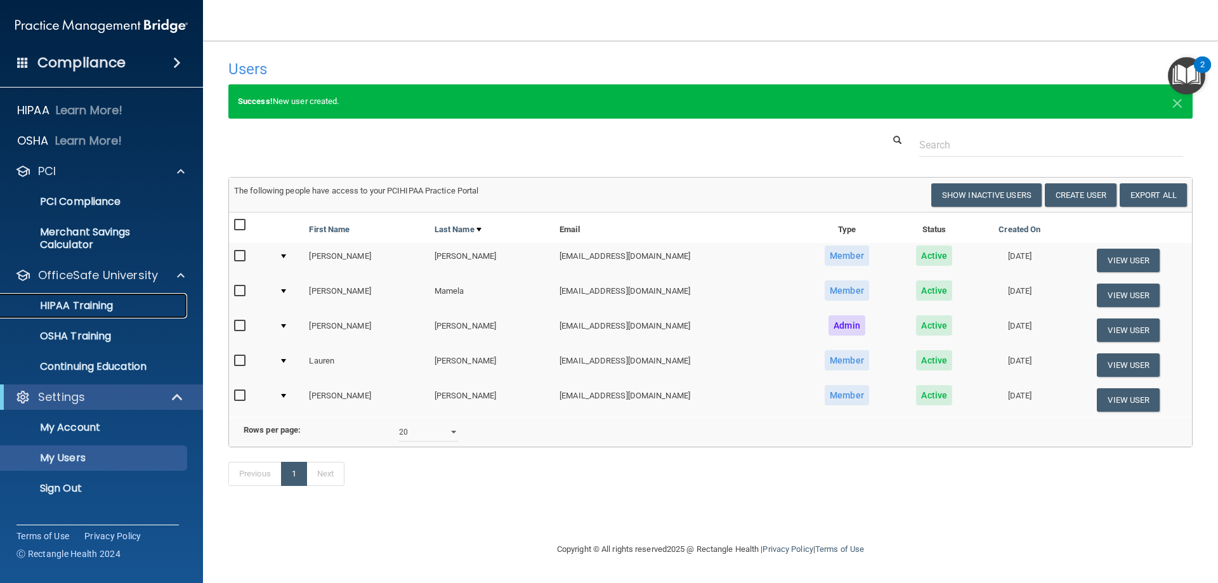
click at [86, 309] on p "HIPAA Training" at bounding box center [60, 305] width 105 height 13
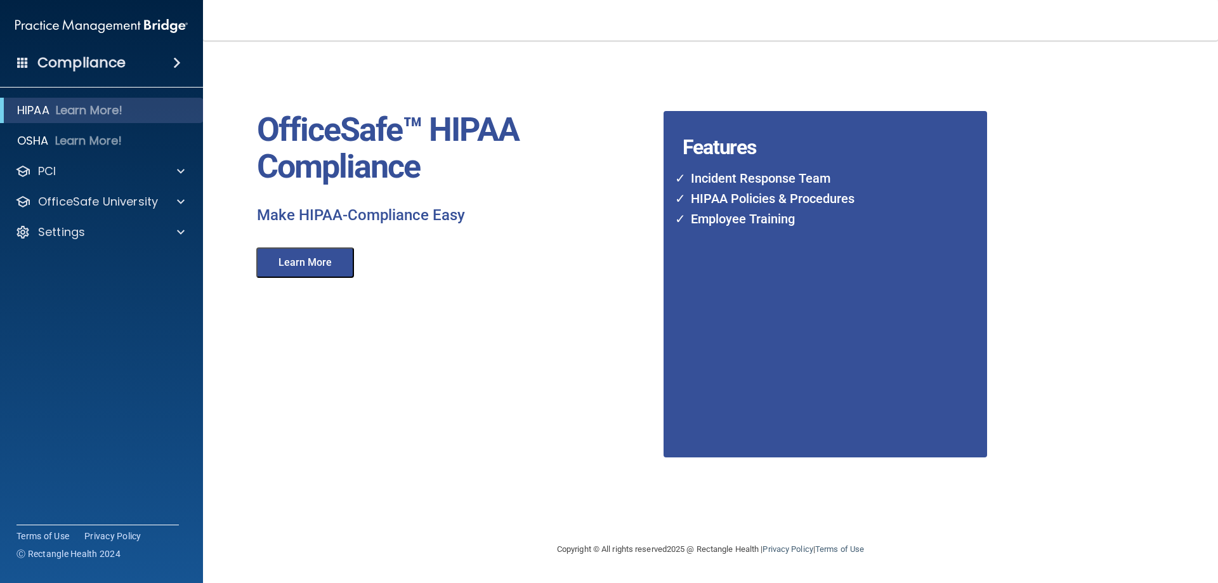
click at [324, 268] on button "Learn More" at bounding box center [305, 262] width 98 height 30
click at [58, 229] on p "Settings" at bounding box center [61, 232] width 47 height 15
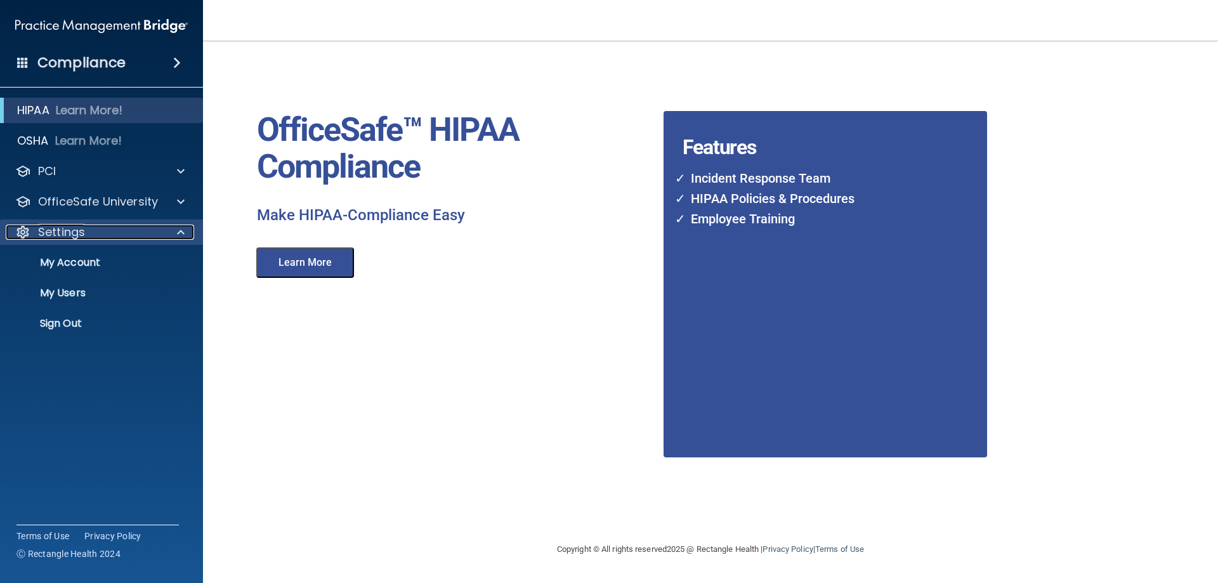
click at [71, 227] on p "Settings" at bounding box center [61, 232] width 47 height 15
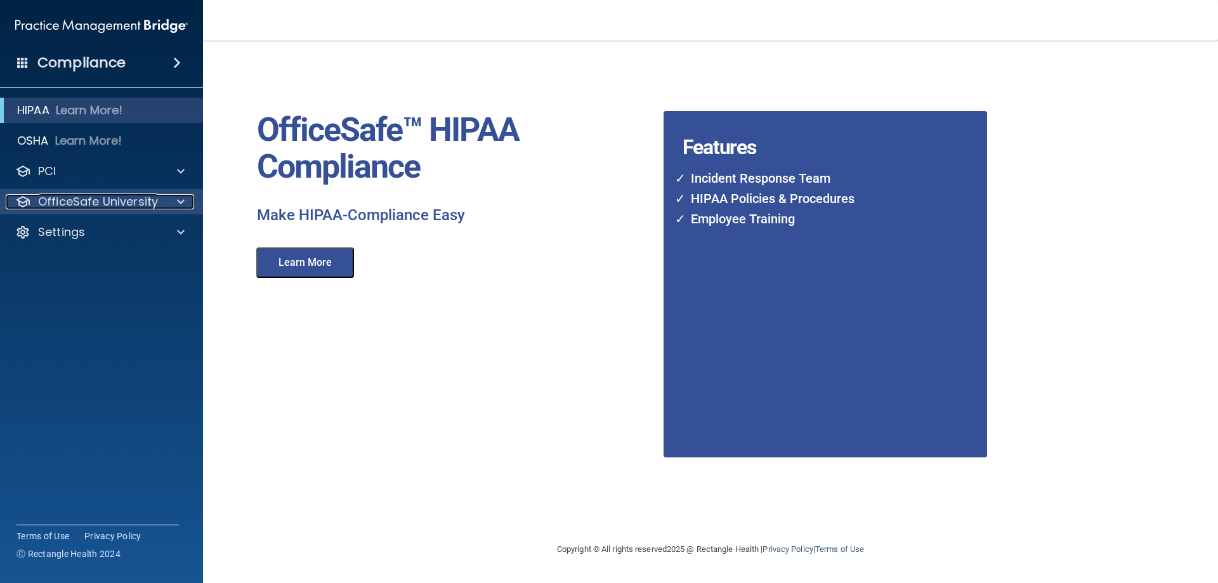
click at [107, 196] on p "OfficeSafe University" at bounding box center [98, 201] width 120 height 15
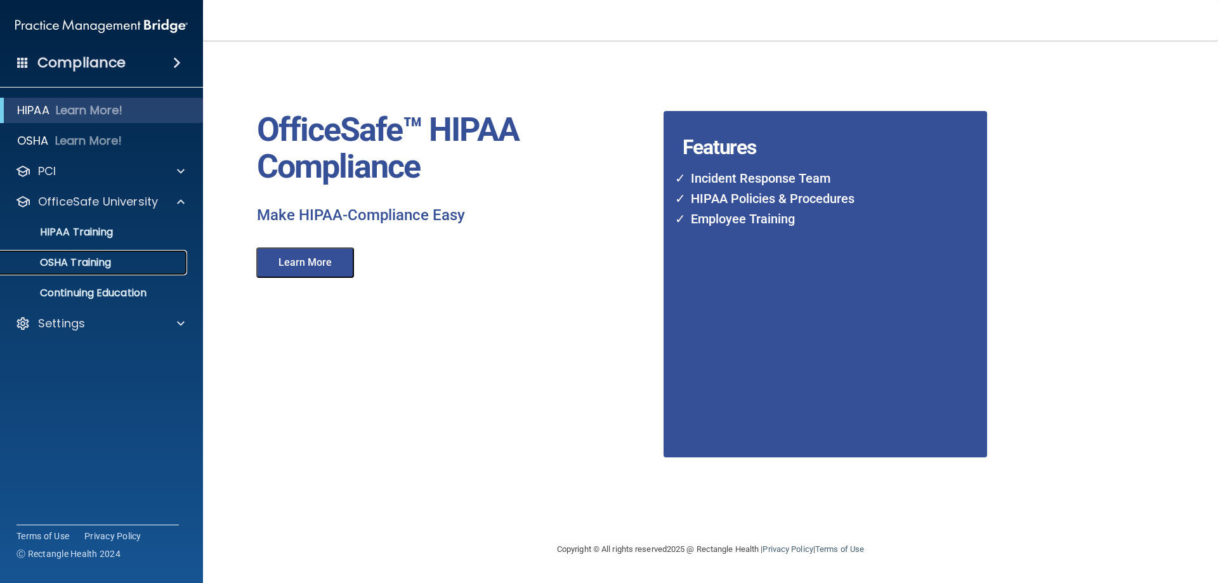
click at [77, 258] on p "OSHA Training" at bounding box center [59, 262] width 103 height 13
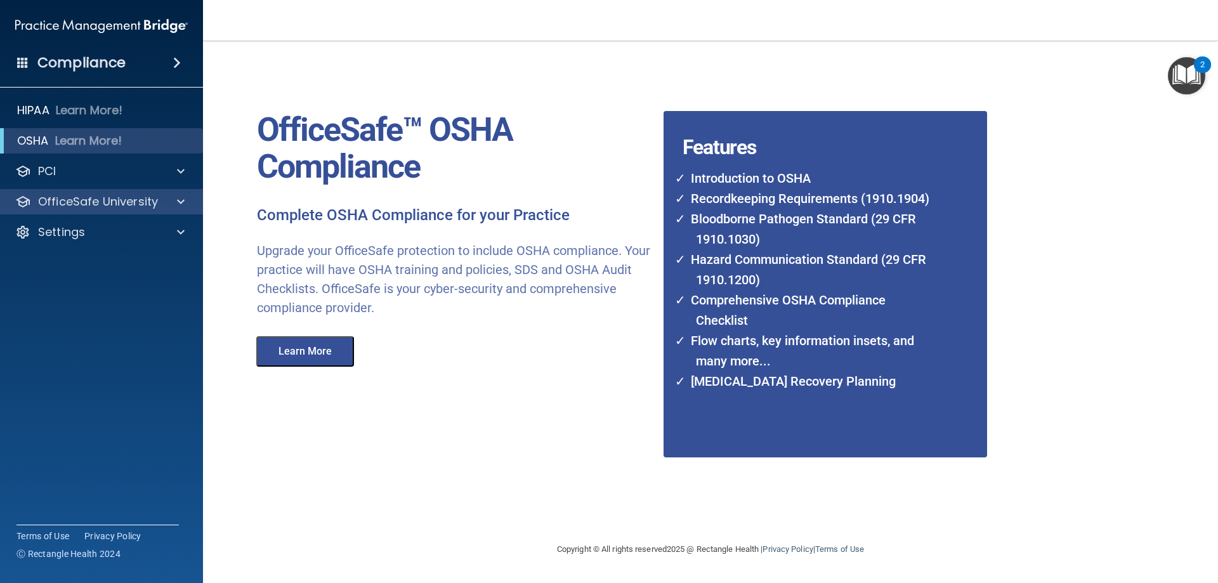
click at [100, 189] on div "OfficeSafe University" at bounding box center [102, 201] width 204 height 25
click at [102, 197] on p "OfficeSafe University" at bounding box center [98, 201] width 120 height 15
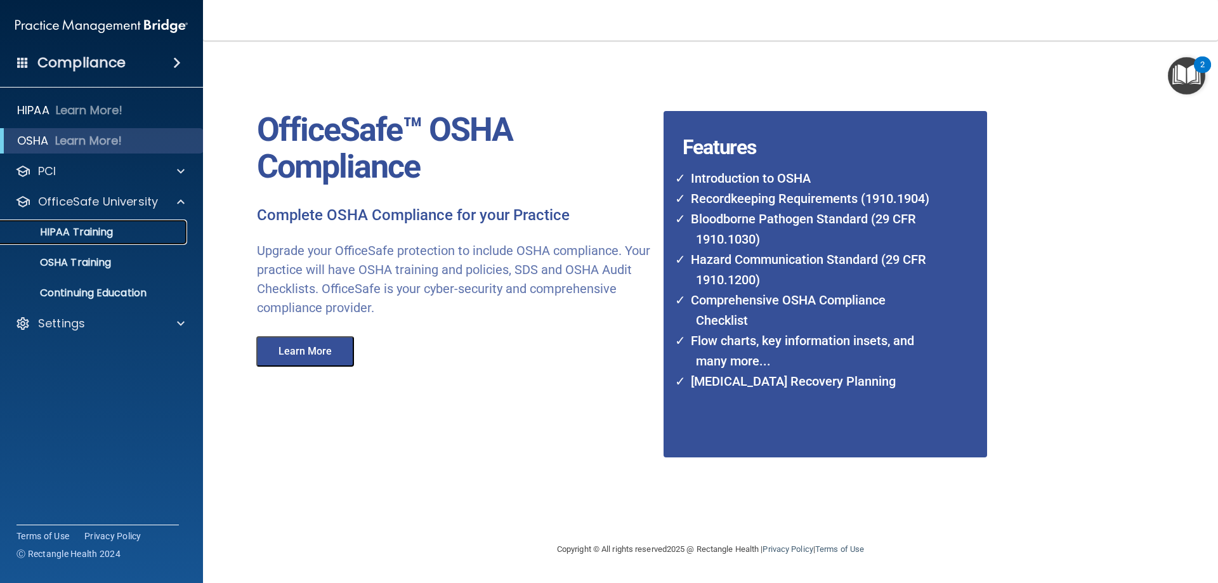
click at [83, 234] on p "HIPAA Training" at bounding box center [60, 232] width 105 height 13
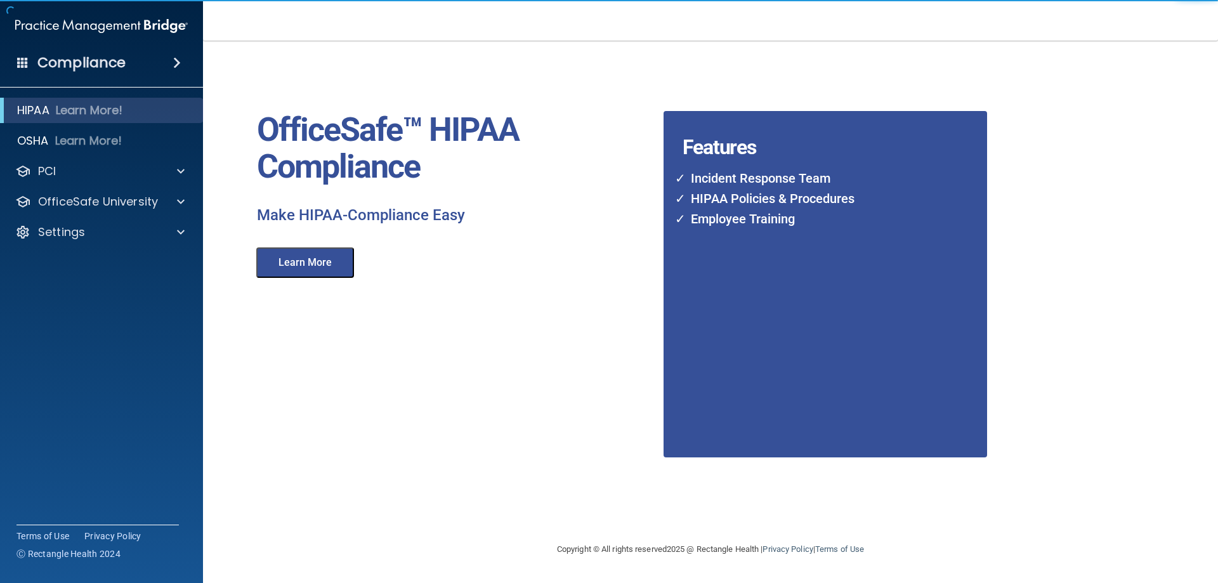
click at [323, 268] on button "Learn More" at bounding box center [305, 262] width 98 height 30
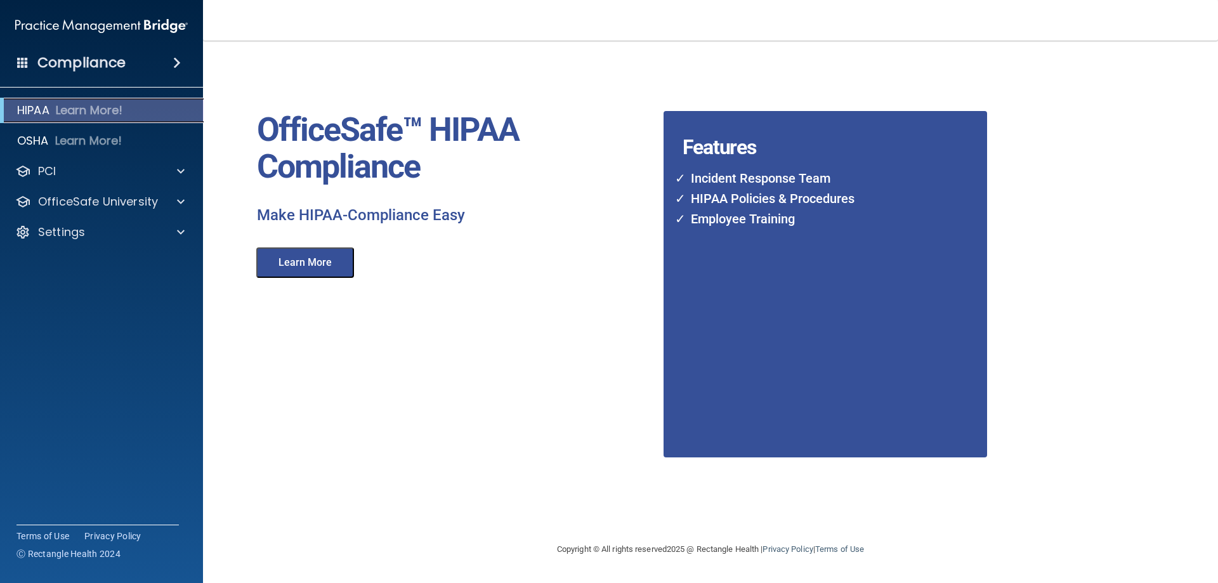
click at [92, 112] on p "Learn More!" at bounding box center [89, 110] width 67 height 15
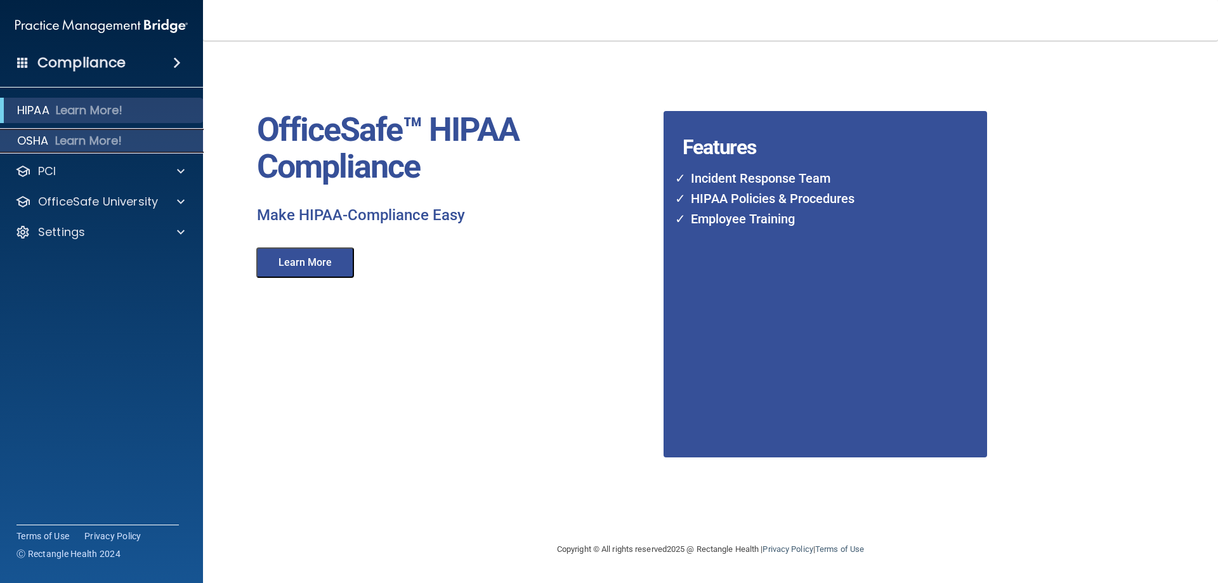
click at [63, 140] on p "Learn More!" at bounding box center [88, 140] width 67 height 15
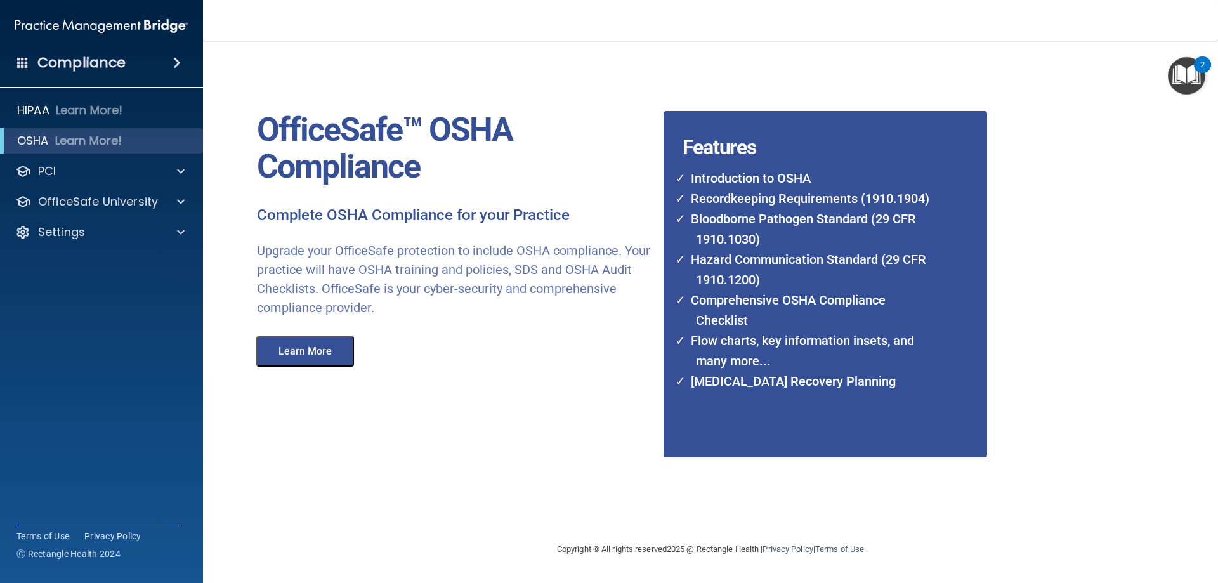
click at [308, 352] on button "Learn More" at bounding box center [305, 351] width 98 height 30
click at [105, 64] on h4 "Compliance" at bounding box center [81, 63] width 88 height 18
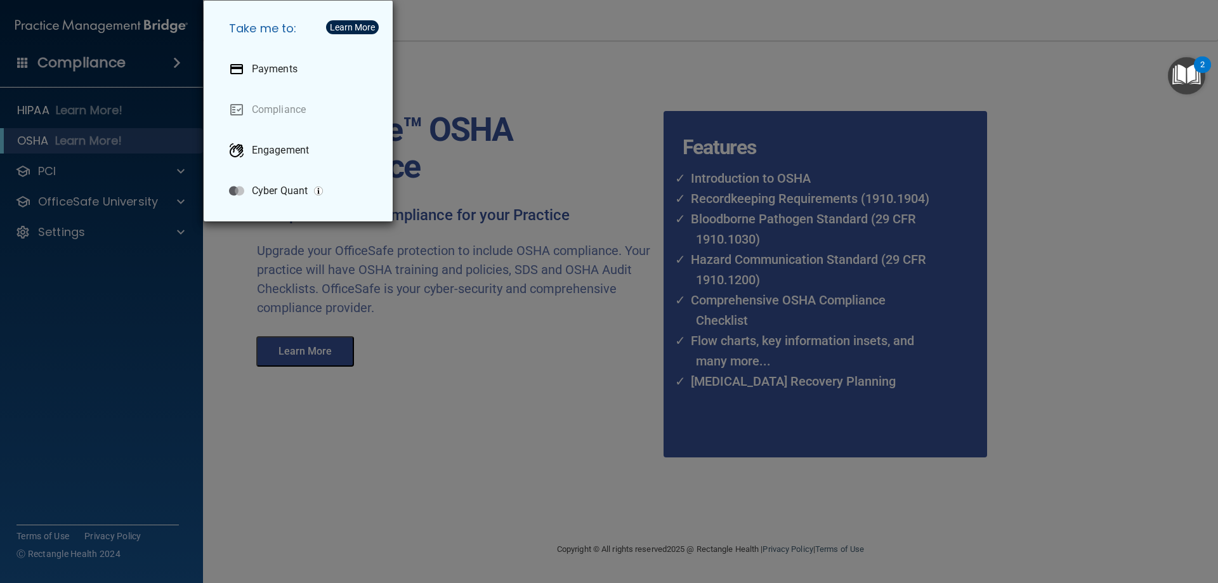
click at [94, 69] on div "Take me to: Payments Compliance Engagement Cyber Quant" at bounding box center [609, 291] width 1218 height 583
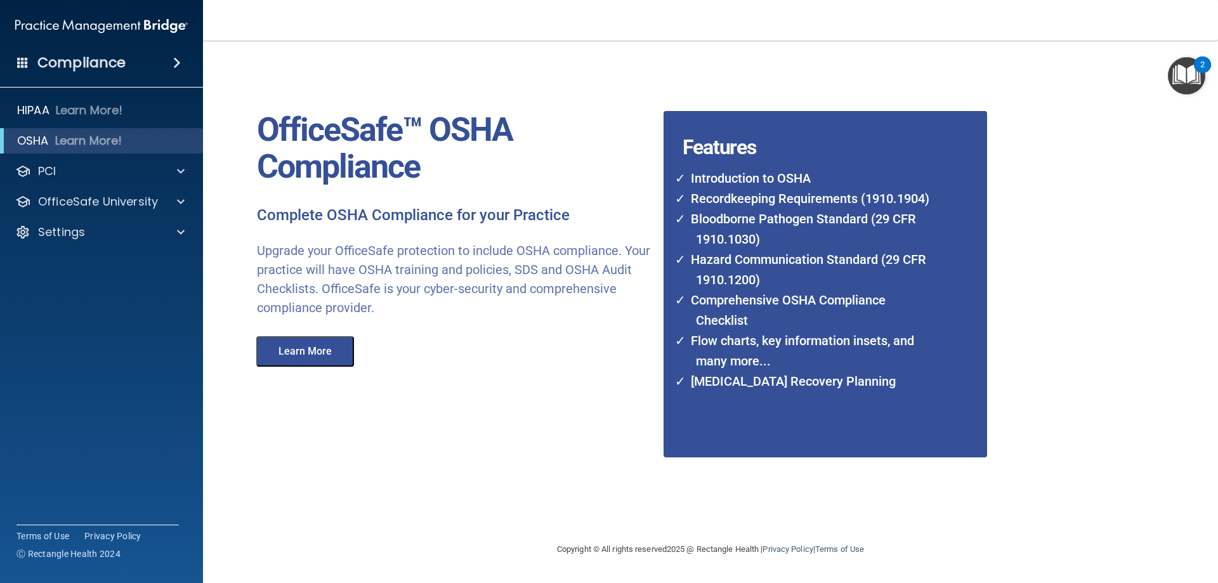
click at [108, 62] on h4 "Compliance" at bounding box center [81, 63] width 88 height 18
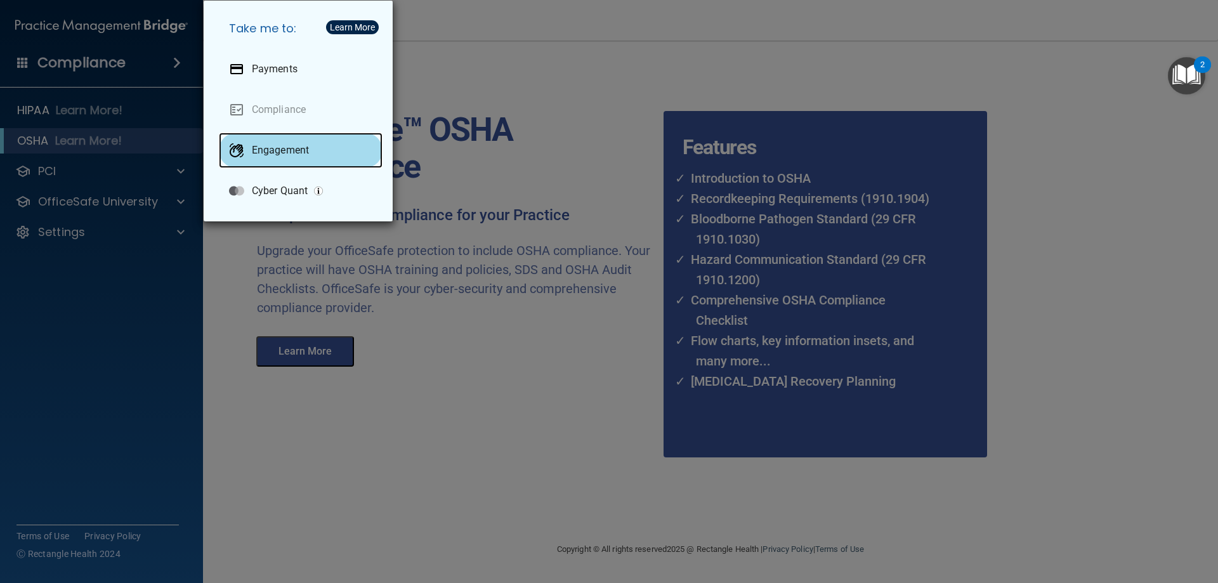
click at [271, 153] on p "Engagement" at bounding box center [280, 150] width 57 height 13
click at [527, 81] on div "Take me to: Payments Compliance Engagement Cyber Quant" at bounding box center [609, 291] width 1218 height 583
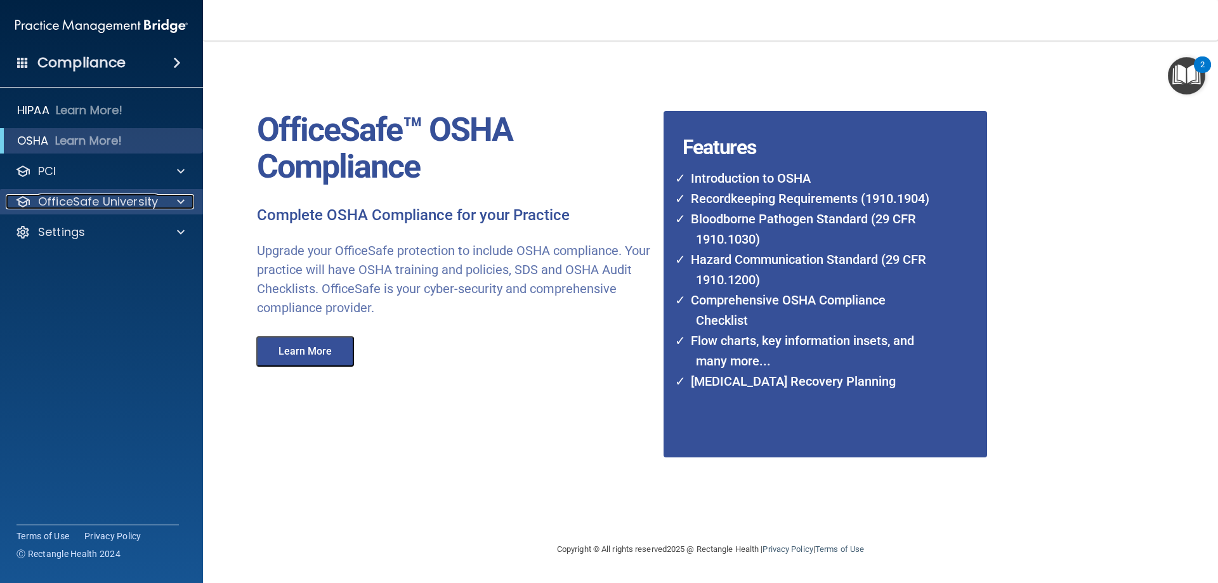
click at [112, 197] on p "OfficeSafe University" at bounding box center [98, 201] width 120 height 15
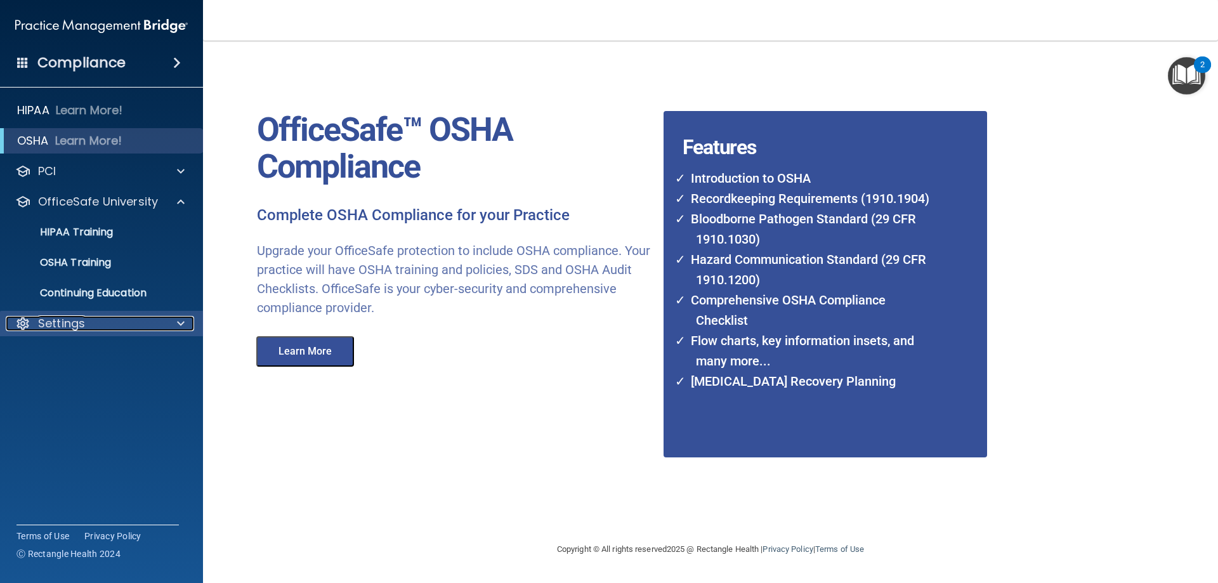
click at [79, 323] on p "Settings" at bounding box center [61, 323] width 47 height 15
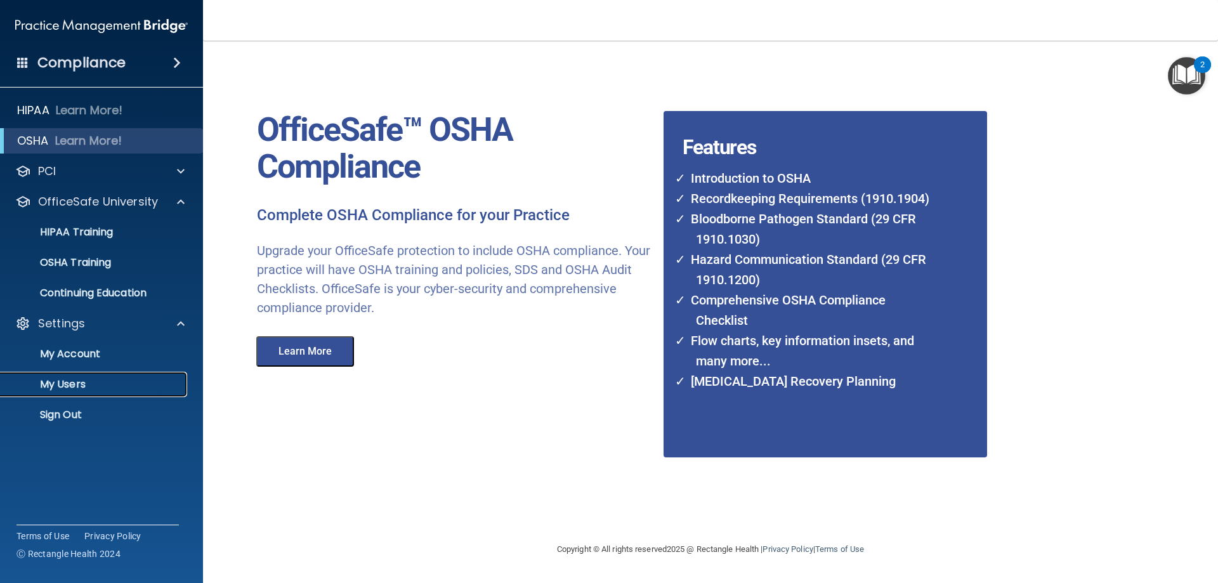
click at [75, 385] on p "My Users" at bounding box center [94, 384] width 173 height 13
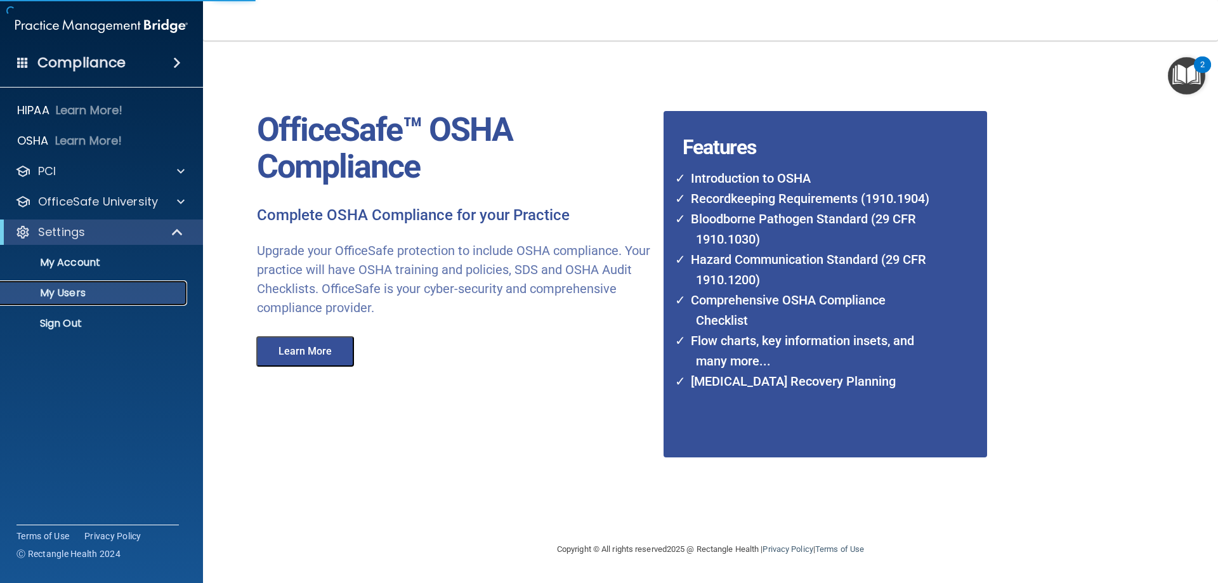
select select "20"
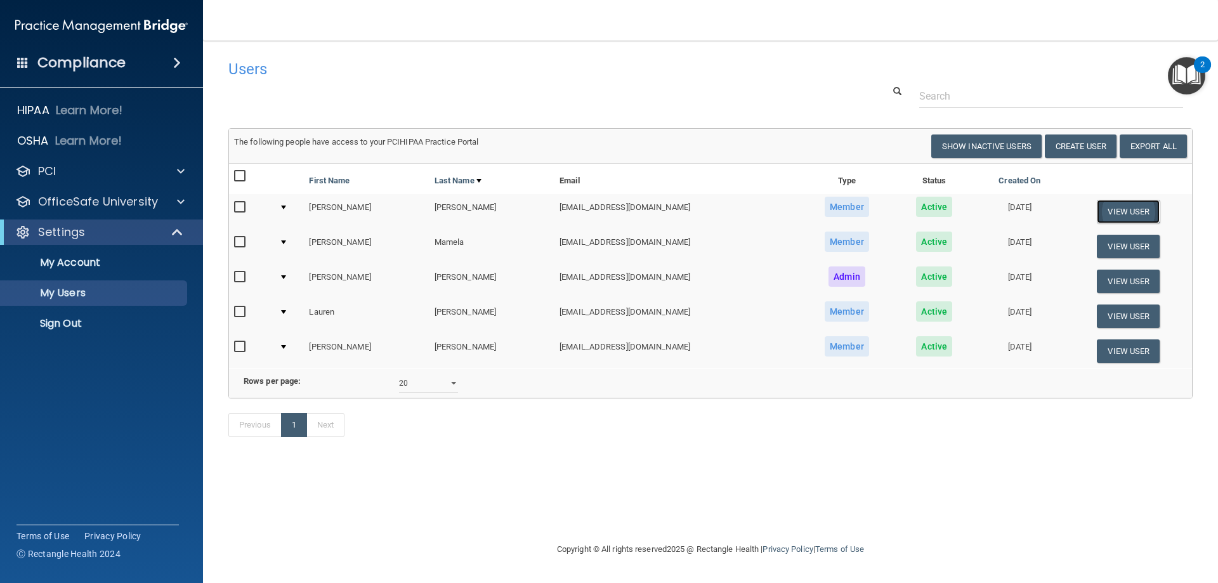
click at [1117, 210] on button "View User" at bounding box center [1128, 211] width 63 height 23
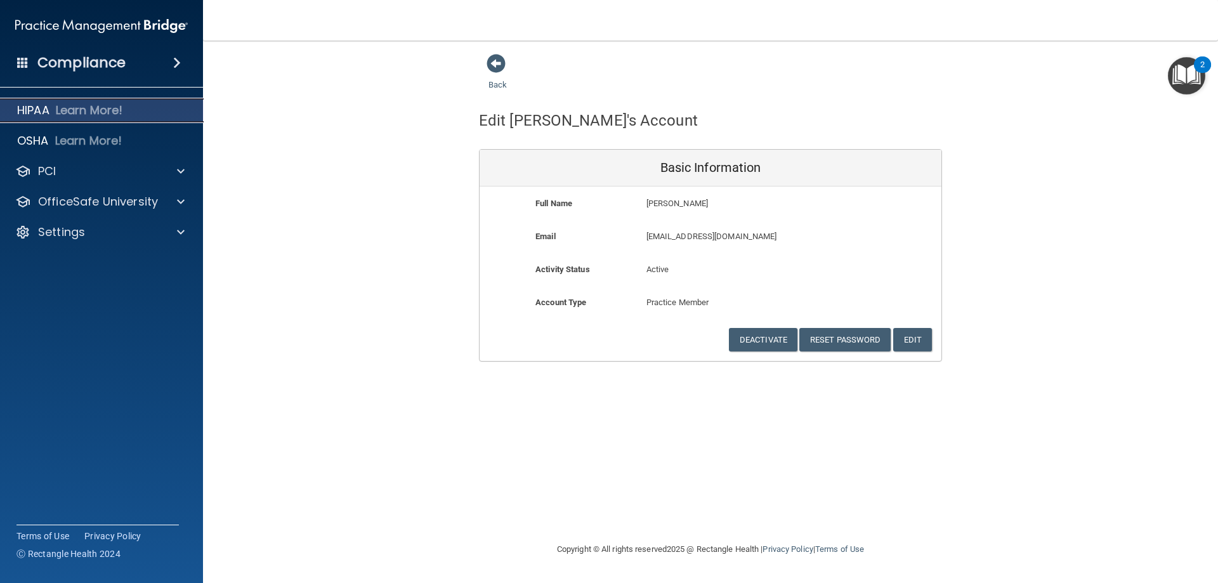
click at [101, 109] on p "Learn More!" at bounding box center [89, 110] width 67 height 15
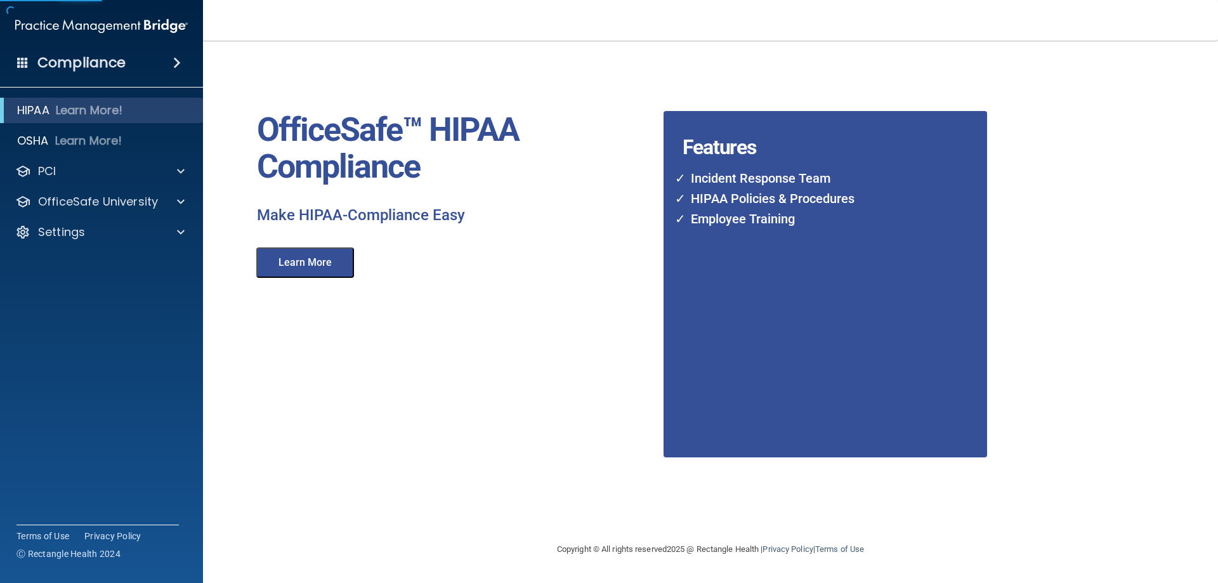
click at [173, 65] on span at bounding box center [177, 62] width 8 height 15
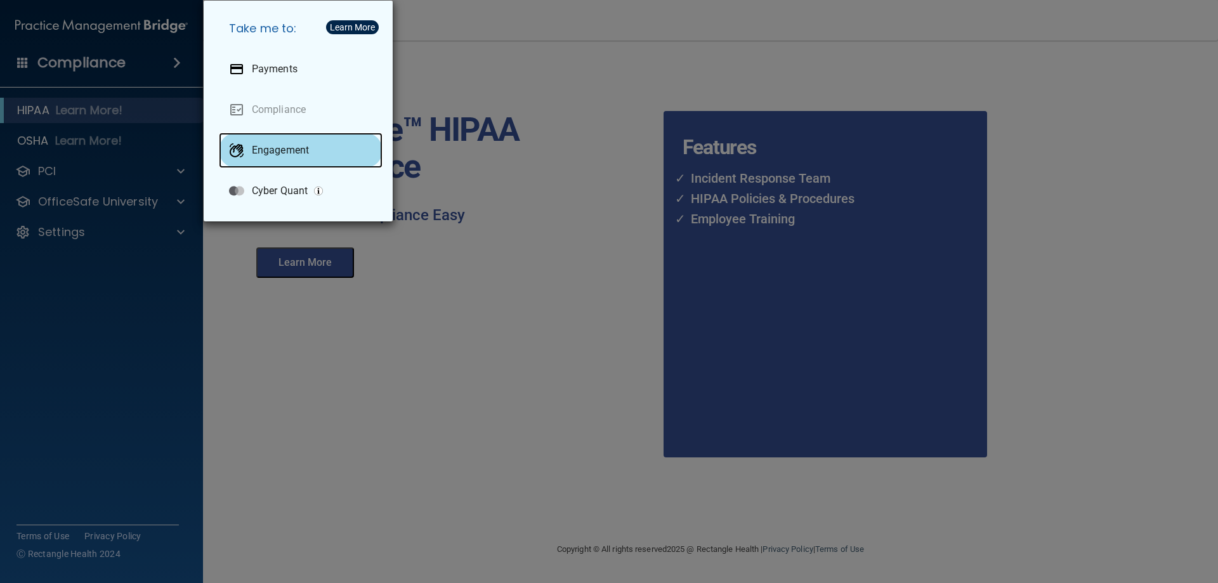
click at [270, 152] on p "Engagement" at bounding box center [280, 150] width 57 height 13
click at [496, 188] on div "Take me to: Payments Compliance Engagement Cyber Quant" at bounding box center [609, 291] width 1218 height 583
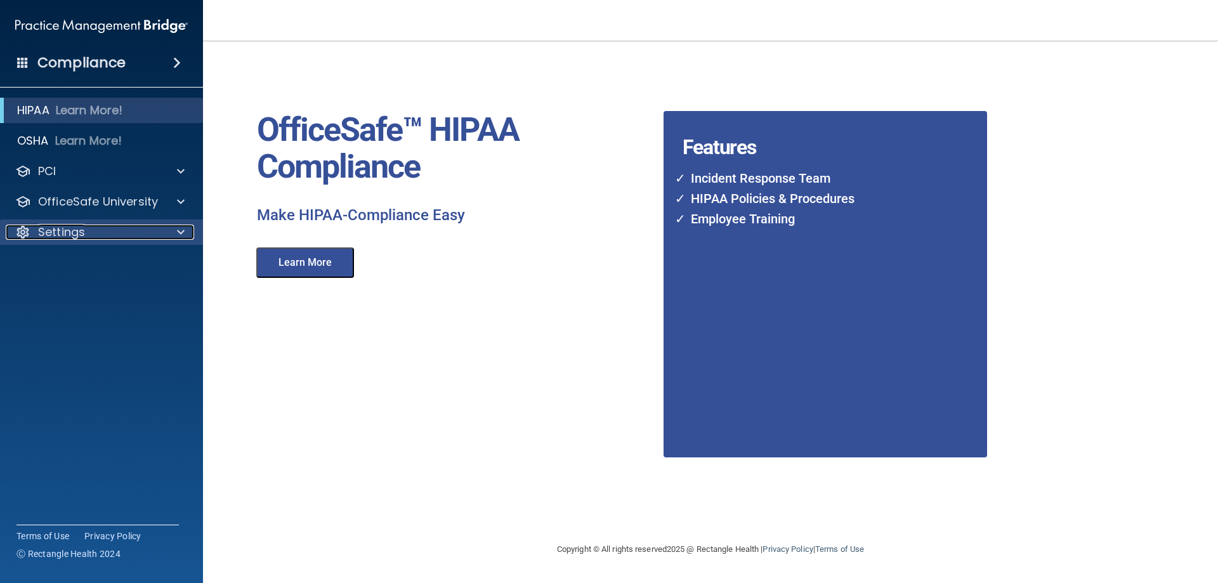
click at [70, 232] on p "Settings" at bounding box center [61, 232] width 47 height 15
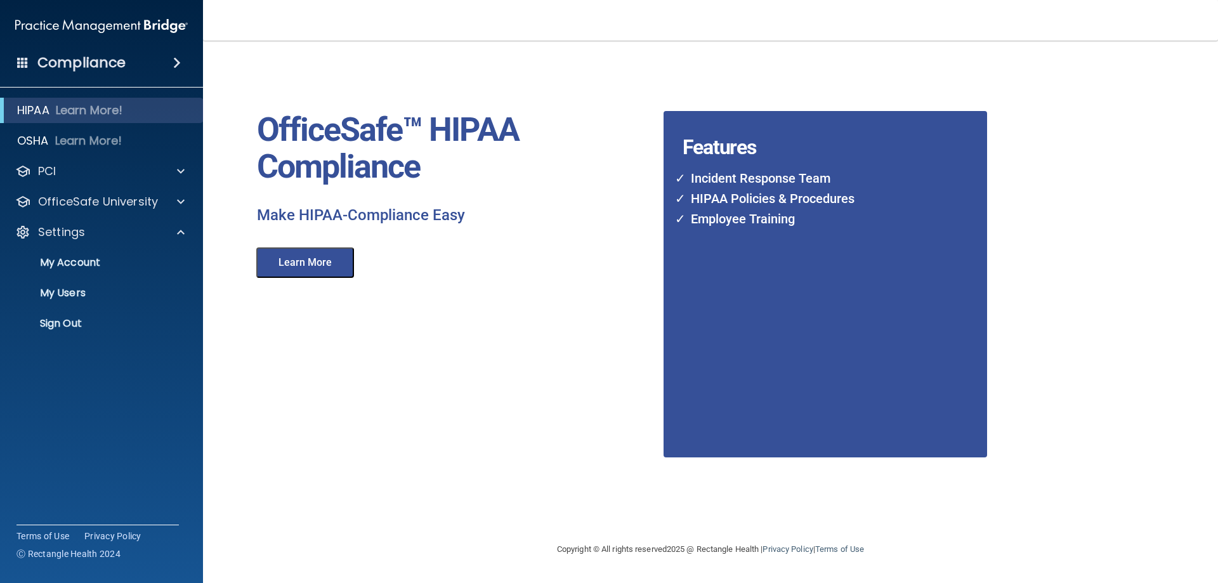
click at [311, 265] on button "Learn More" at bounding box center [305, 262] width 98 height 30
